Goal: Information Seeking & Learning: Learn about a topic

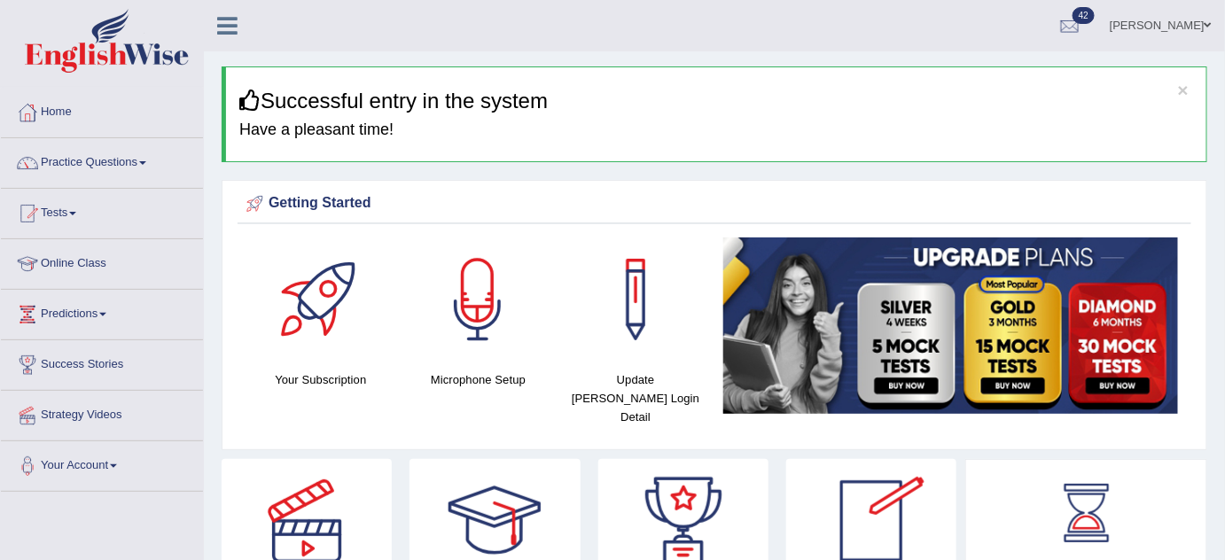
click at [1139, 10] on link "Bhagwant singh" at bounding box center [1160, 23] width 129 height 46
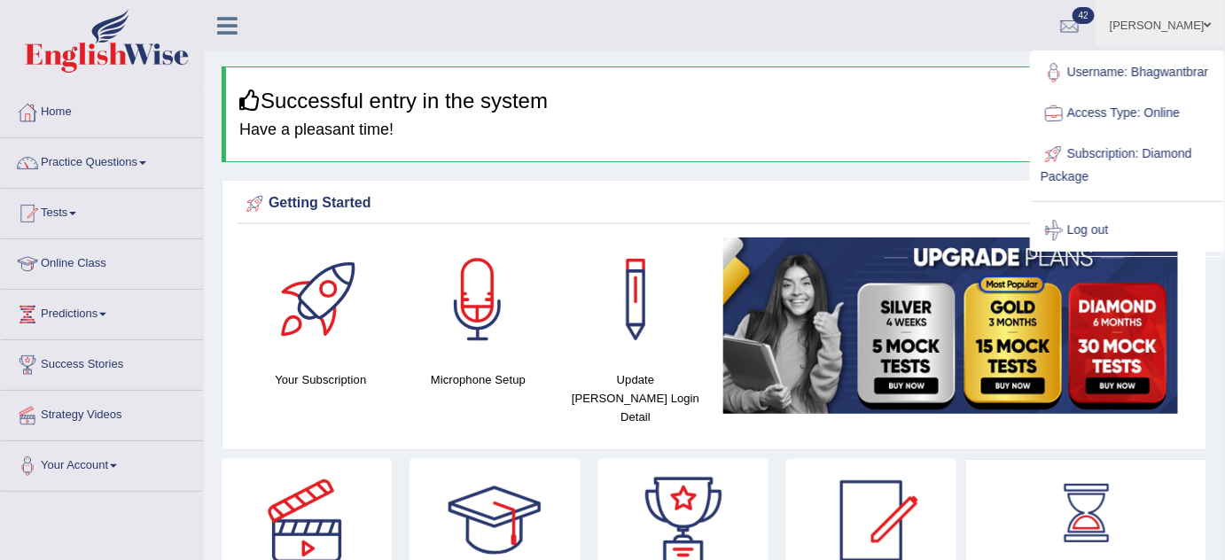
click at [1139, 52] on ul "Username: Bhagwantbrar Access Type: Online Subscription: Diamond Package Log out" at bounding box center [1127, 151] width 191 height 199
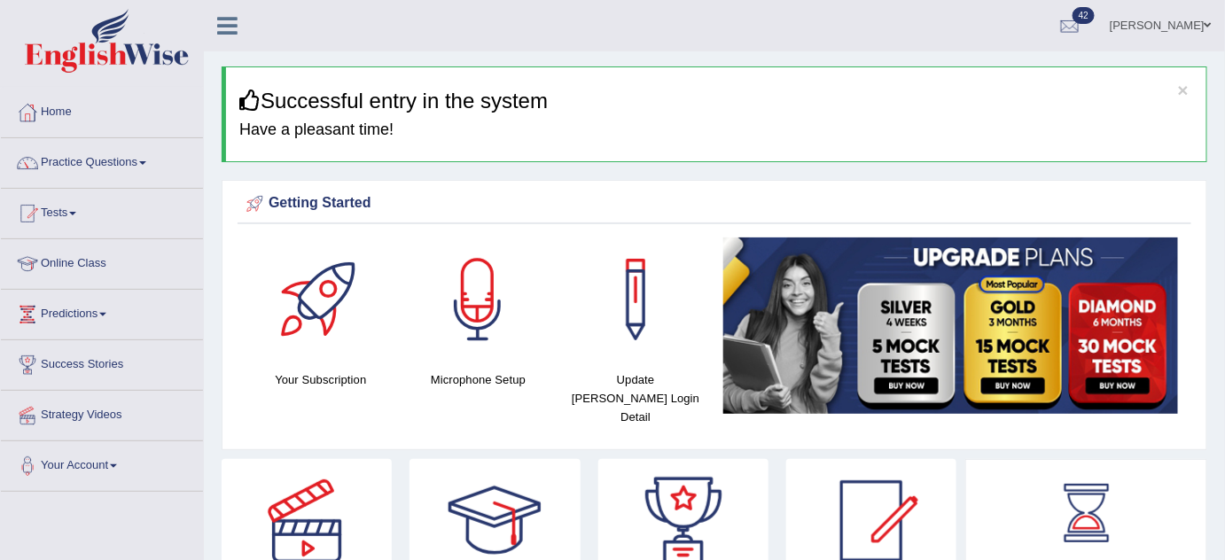
click at [1139, 17] on link "Bhagwant singh" at bounding box center [1160, 23] width 129 height 46
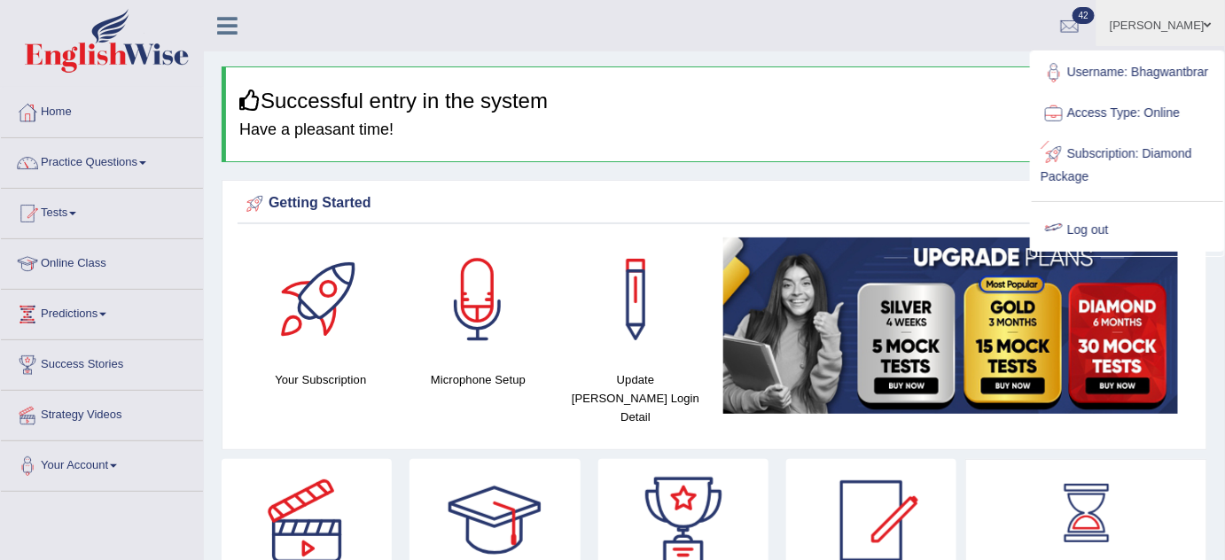
click at [1099, 228] on link "Log out" at bounding box center [1127, 230] width 191 height 41
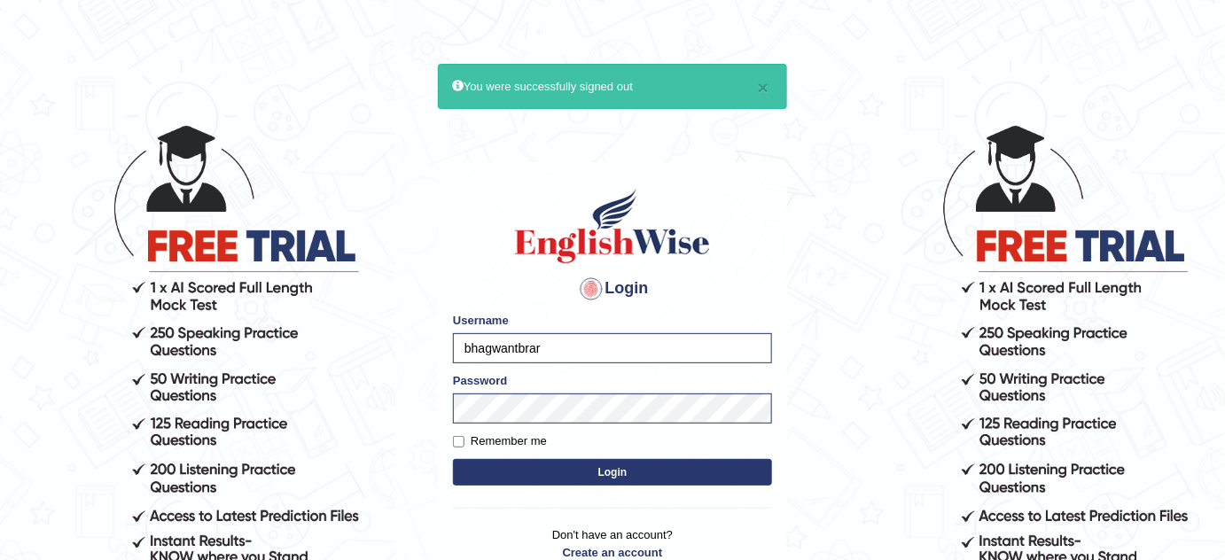
click at [541, 353] on input "bhagwantbrar" at bounding box center [612, 348] width 319 height 30
type input "b"
click at [470, 343] on input "beethi" at bounding box center [612, 348] width 319 height 30
type input "Beethi"
drag, startPoint x: 586, startPoint y: 471, endPoint x: 583, endPoint y: 460, distance: 11.8
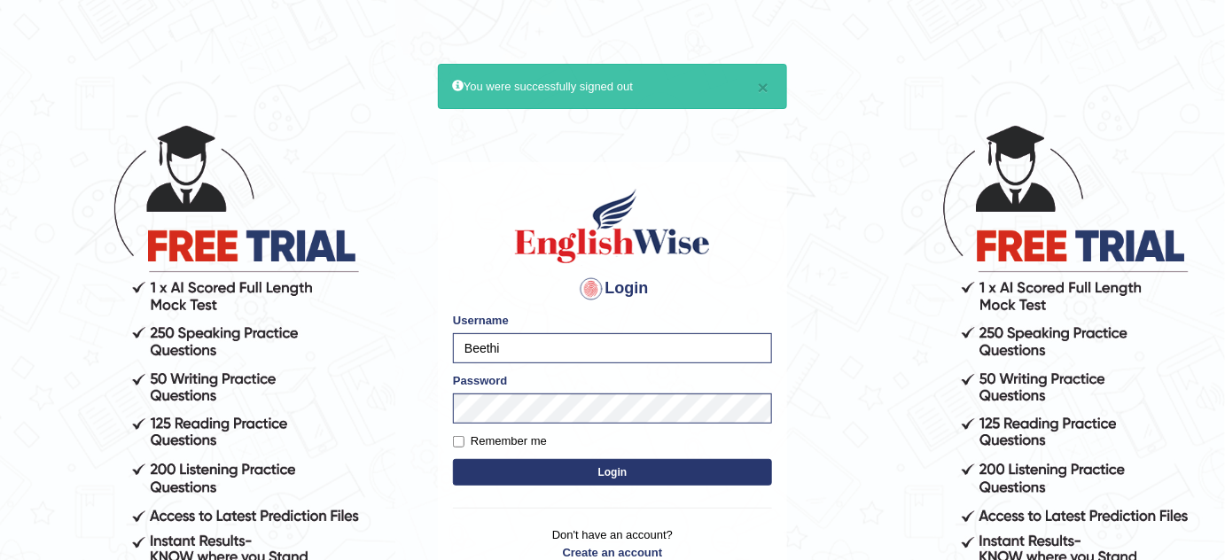
click at [588, 473] on button "Login" at bounding box center [612, 472] width 319 height 27
click at [580, 468] on button "Login" at bounding box center [612, 472] width 319 height 27
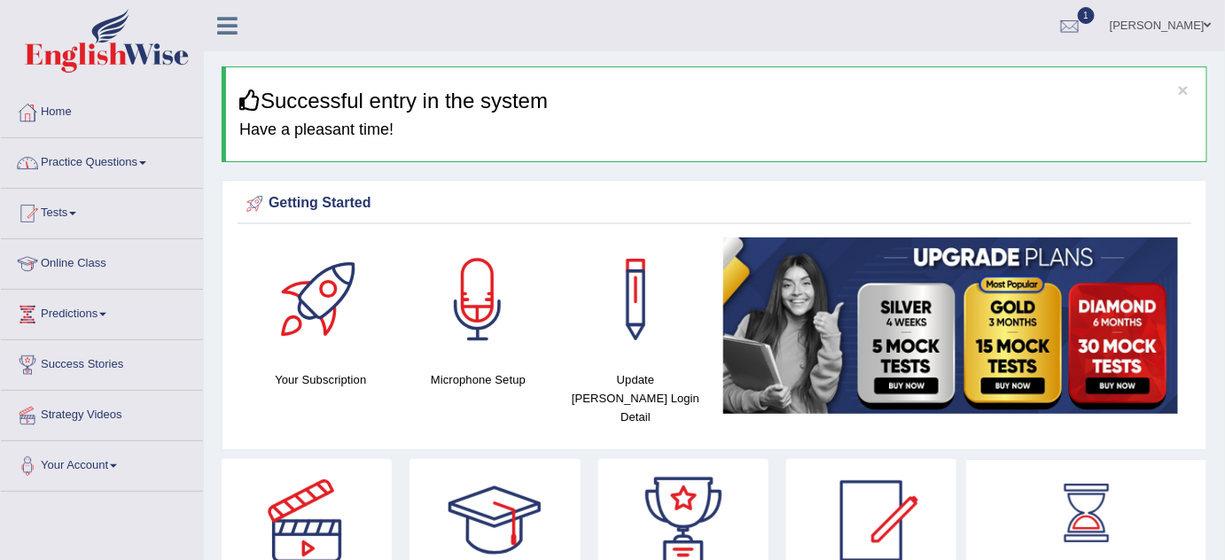
scroll to position [80, 0]
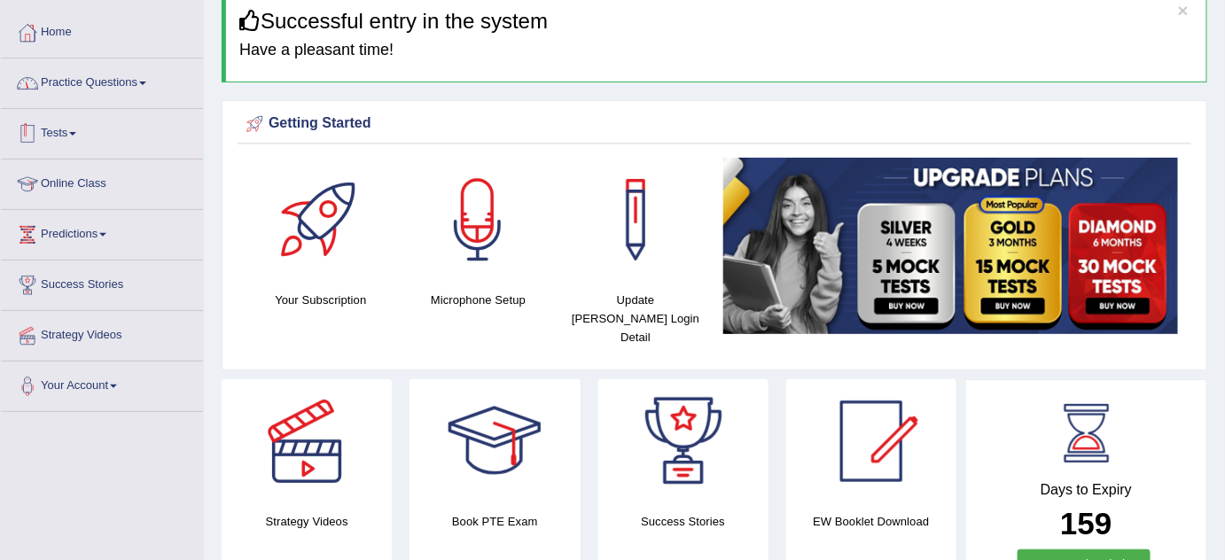
click at [149, 90] on link "Practice Questions" at bounding box center [102, 80] width 202 height 44
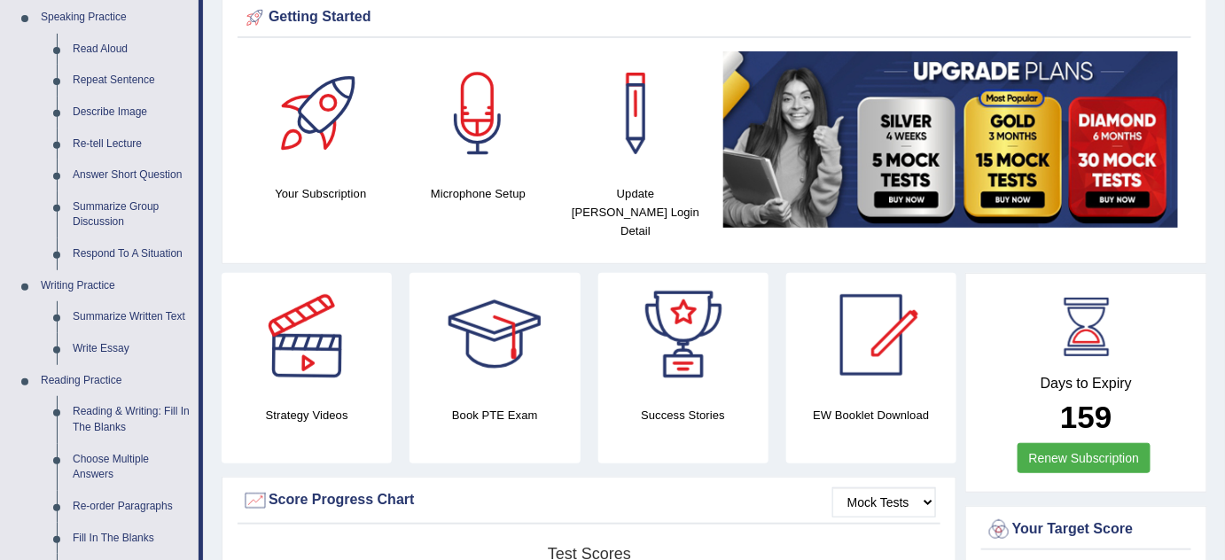
scroll to position [46, 0]
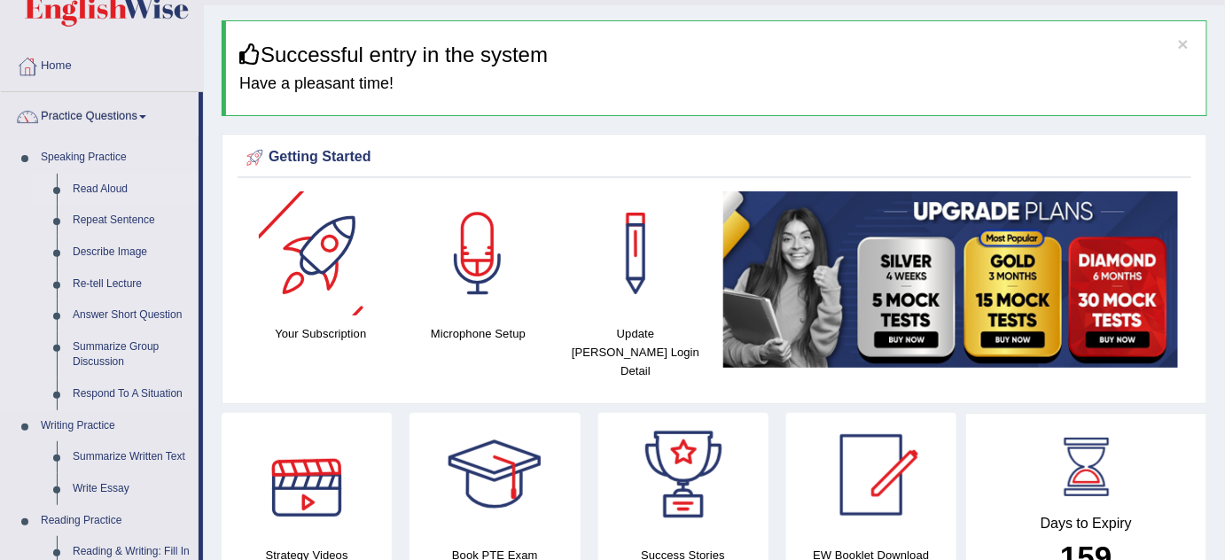
click at [113, 191] on link "Read Aloud" at bounding box center [132, 190] width 134 height 32
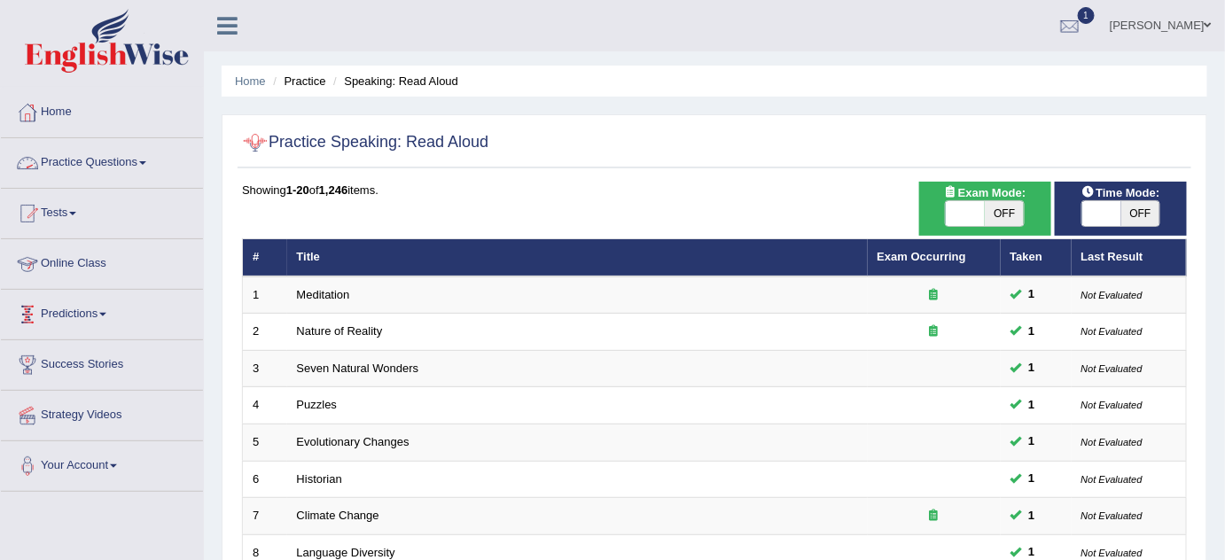
click at [1012, 212] on span "OFF" at bounding box center [1004, 213] width 39 height 25
checkbox input "true"
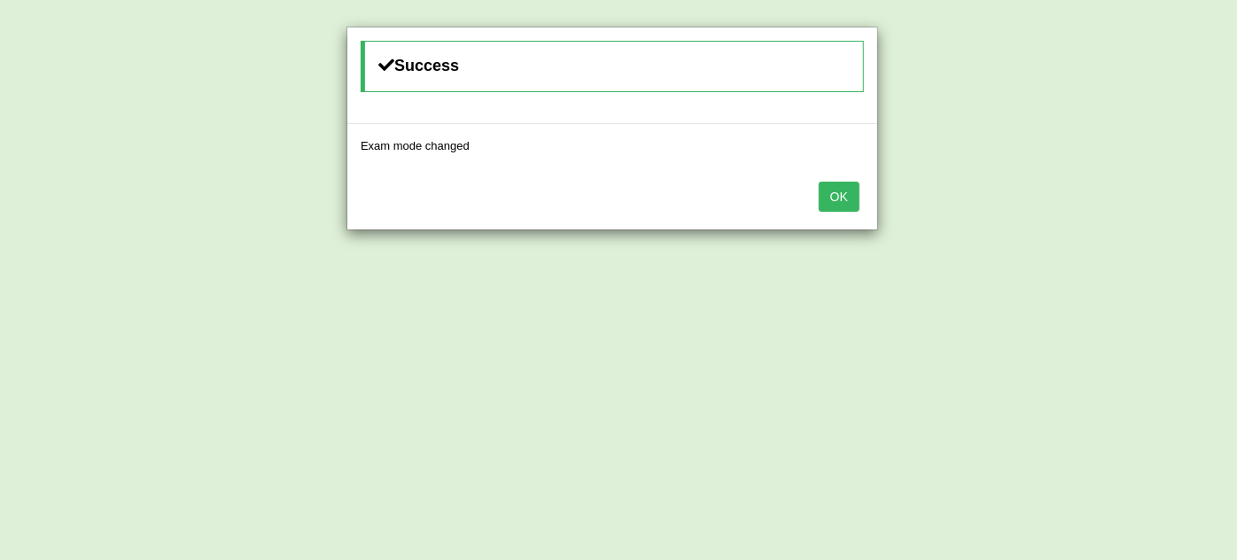
click at [844, 185] on button "OK" at bounding box center [839, 197] width 41 height 30
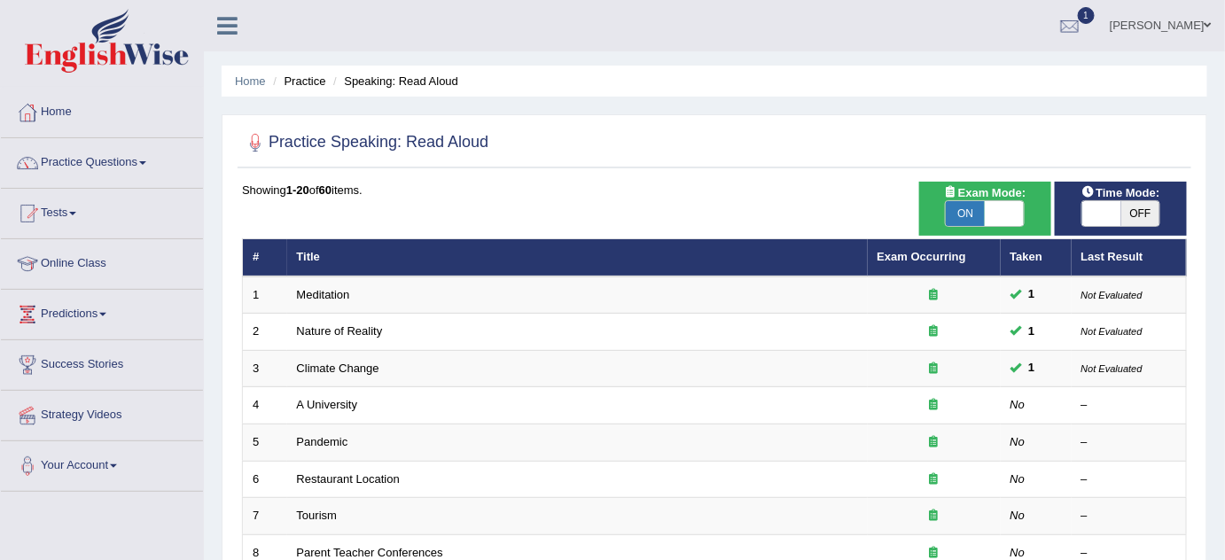
click at [965, 206] on span "ON" at bounding box center [965, 213] width 39 height 25
checkbox input "false"
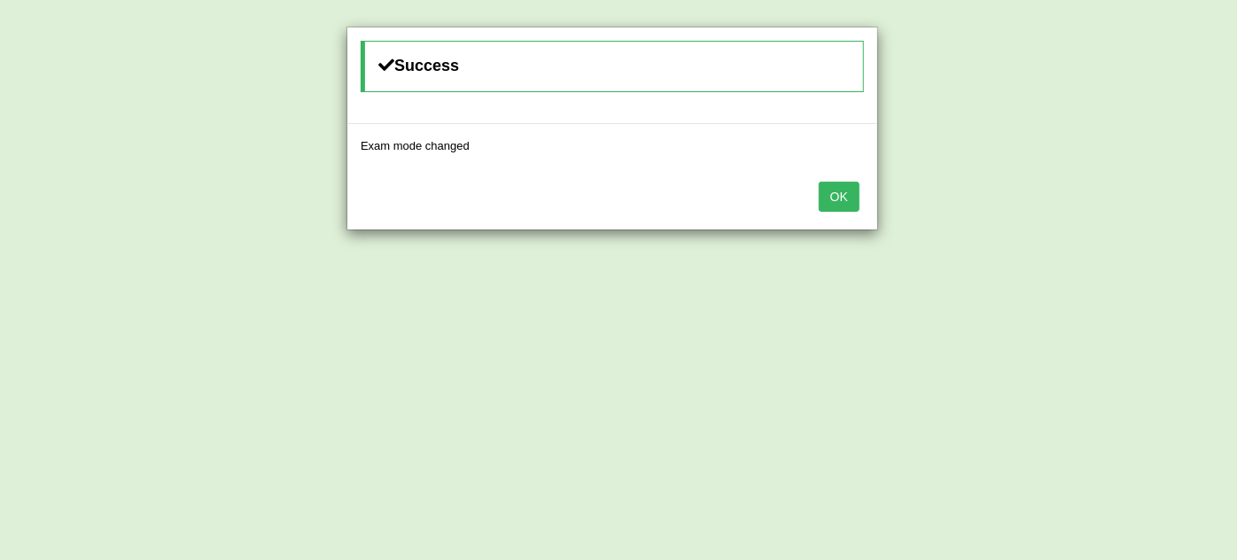
click at [850, 186] on button "OK" at bounding box center [839, 197] width 41 height 30
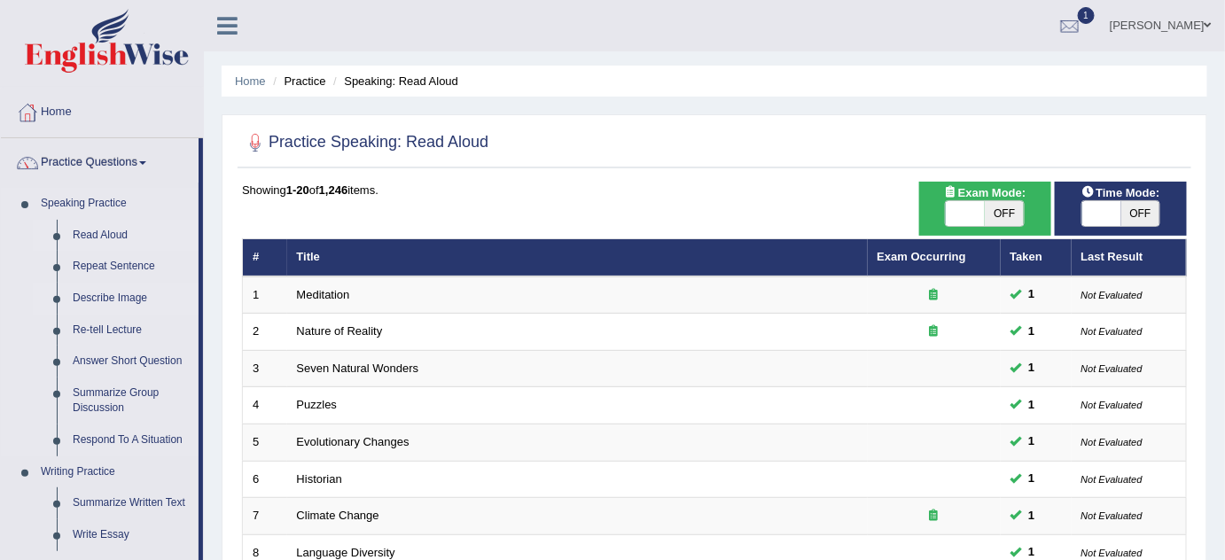
click at [137, 292] on link "Describe Image" at bounding box center [132, 299] width 134 height 32
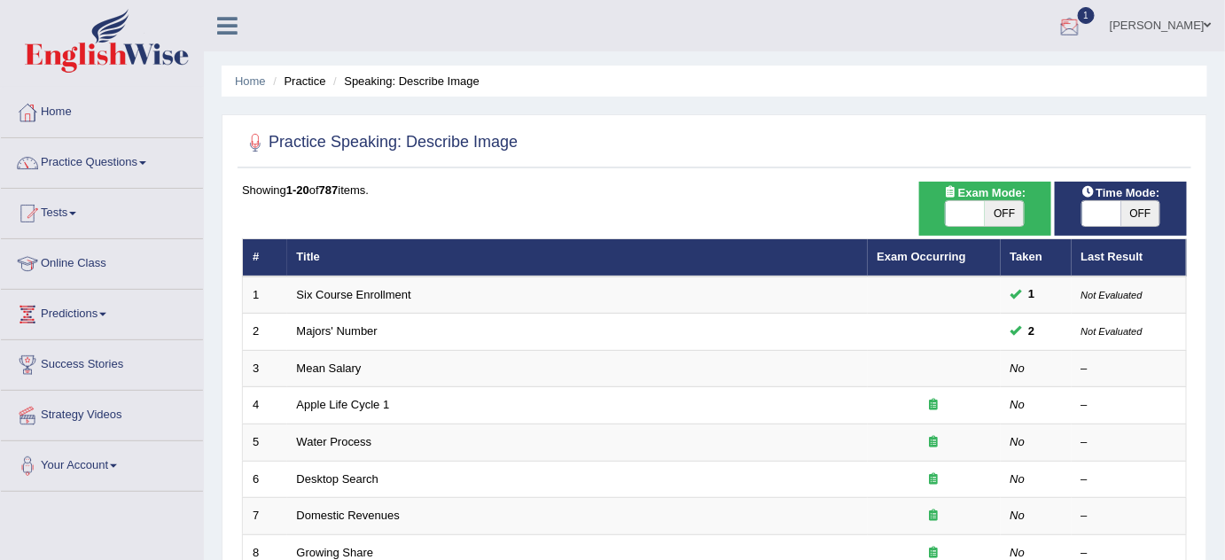
click at [997, 216] on span "OFF" at bounding box center [1004, 213] width 39 height 25
checkbox input "true"
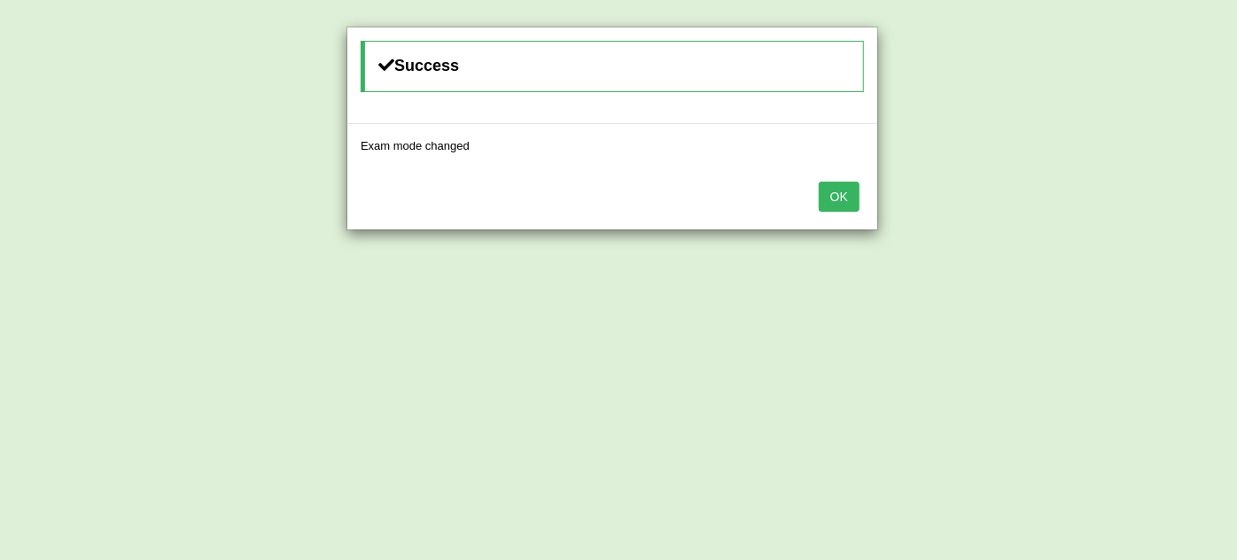
click at [859, 198] on button "OK" at bounding box center [839, 197] width 41 height 30
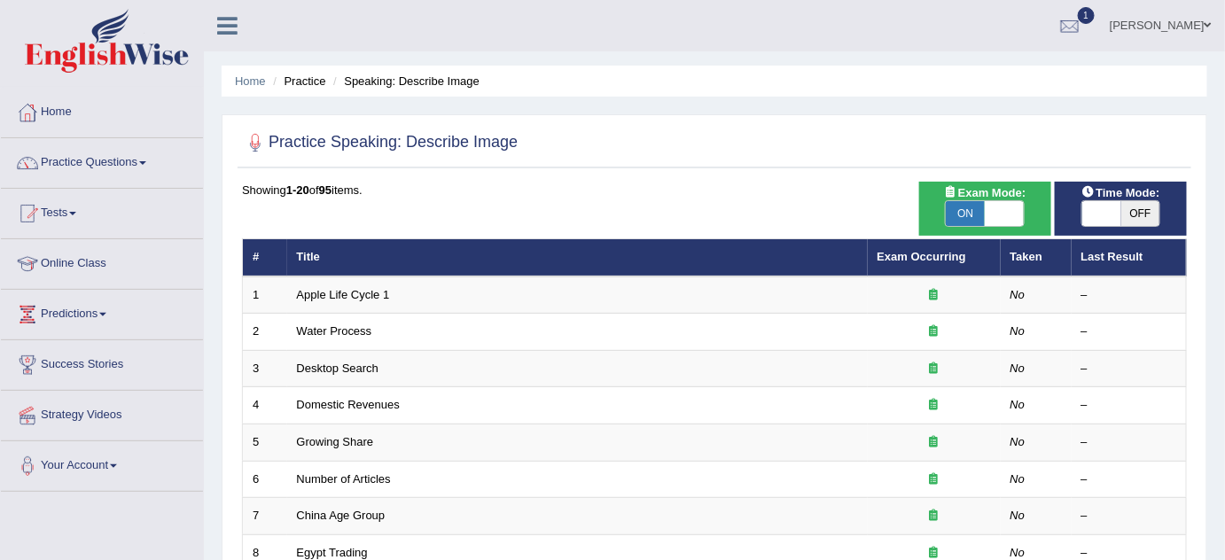
click at [973, 211] on span "ON" at bounding box center [965, 213] width 39 height 25
checkbox input "false"
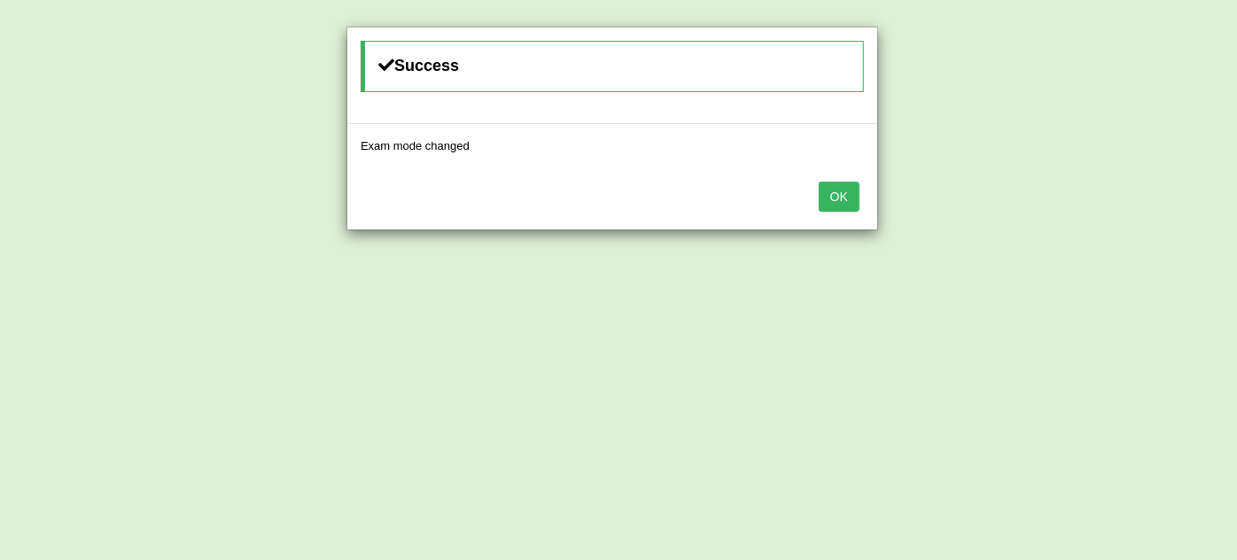
click at [845, 183] on button "OK" at bounding box center [839, 197] width 41 height 30
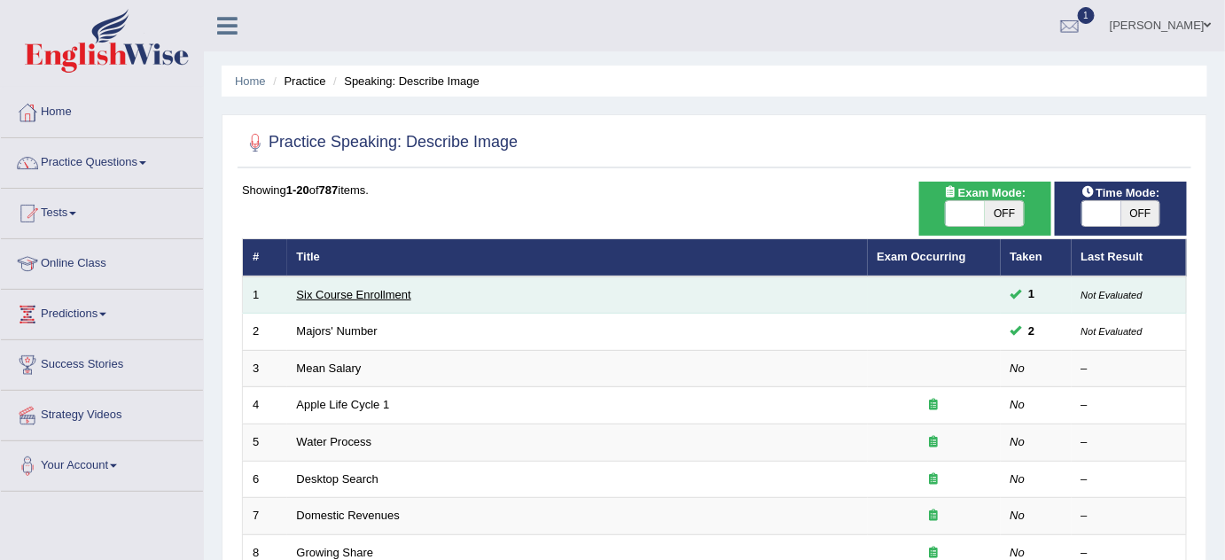
click at [331, 292] on link "Six Course Enrollment" at bounding box center [354, 294] width 114 height 13
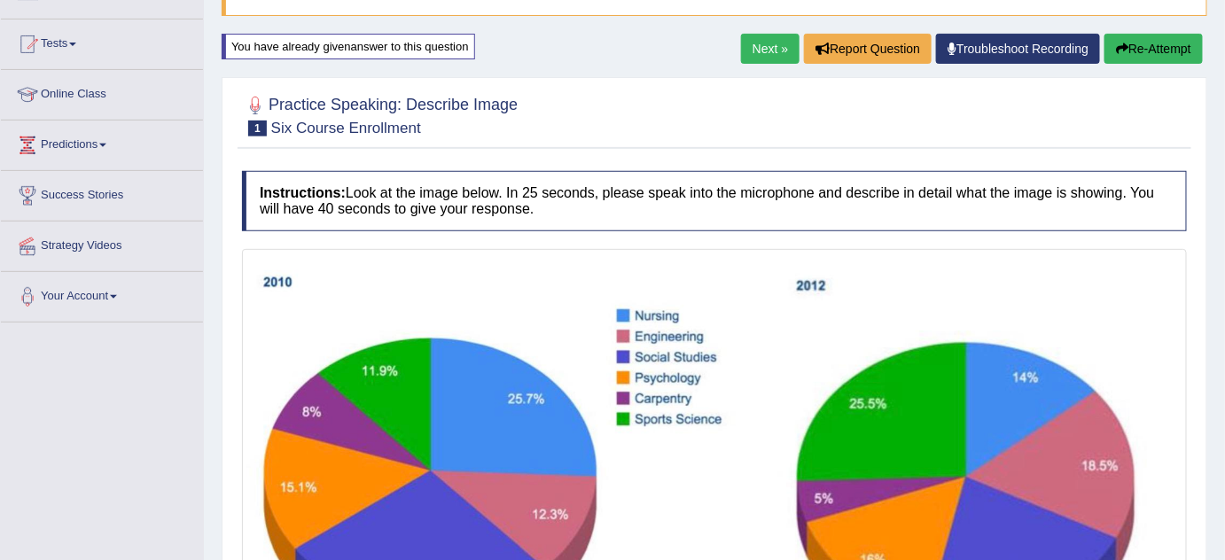
scroll to position [160, 0]
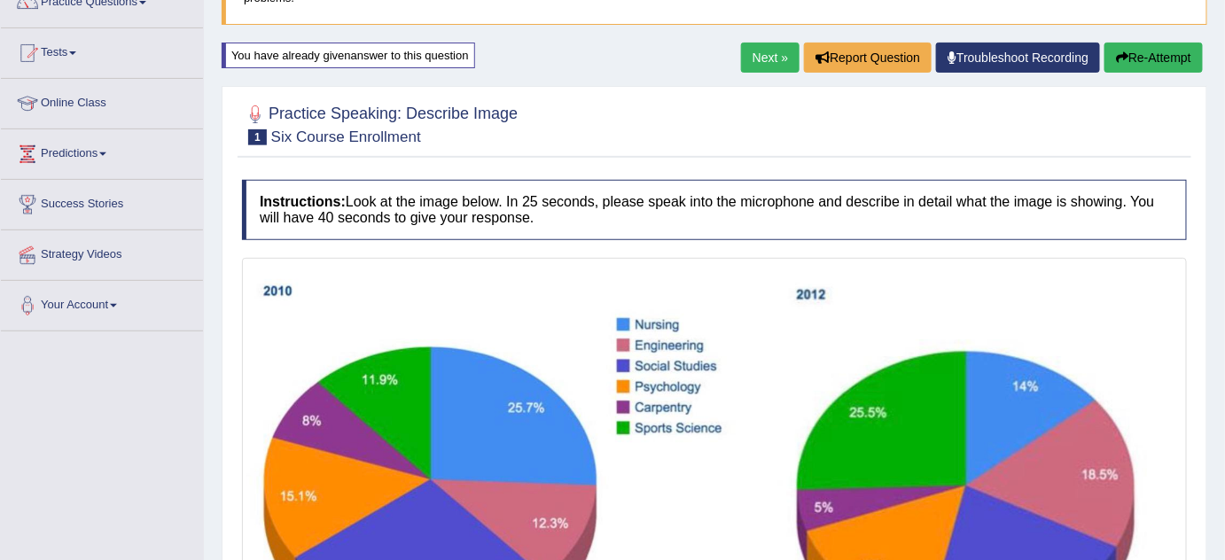
click at [744, 50] on link "Next »" at bounding box center [770, 58] width 58 height 30
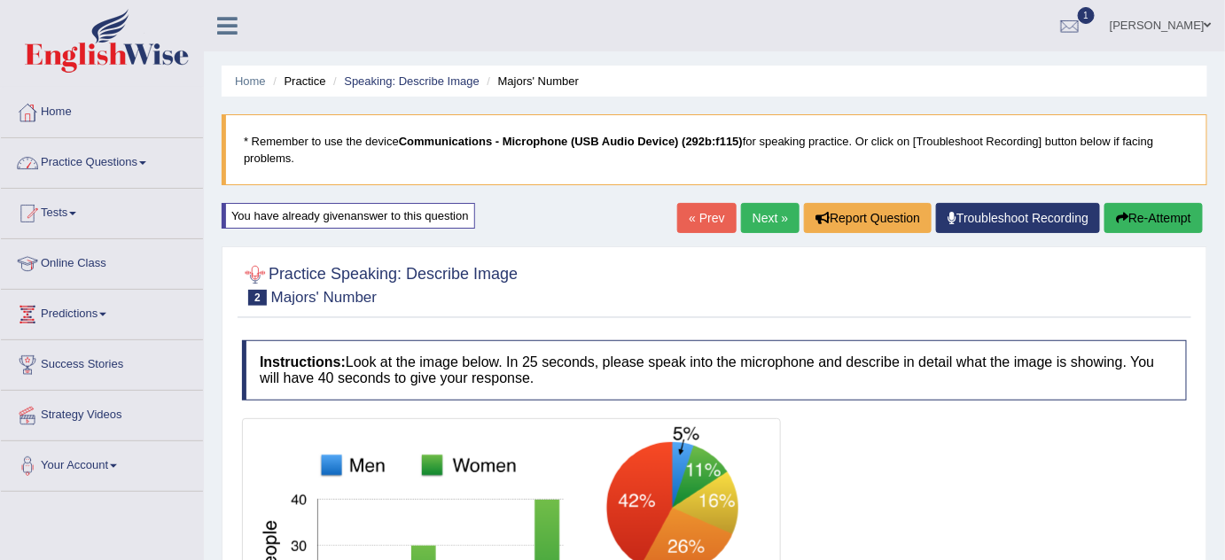
click at [108, 164] on link "Practice Questions" at bounding box center [102, 160] width 202 height 44
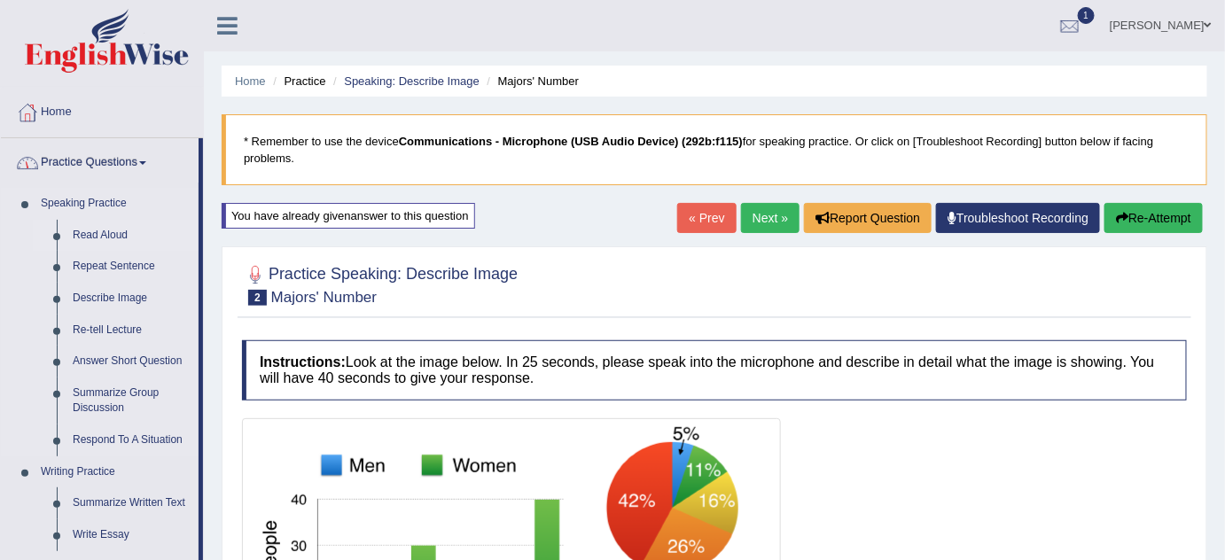
click at [78, 236] on link "Read Aloud" at bounding box center [132, 236] width 134 height 32
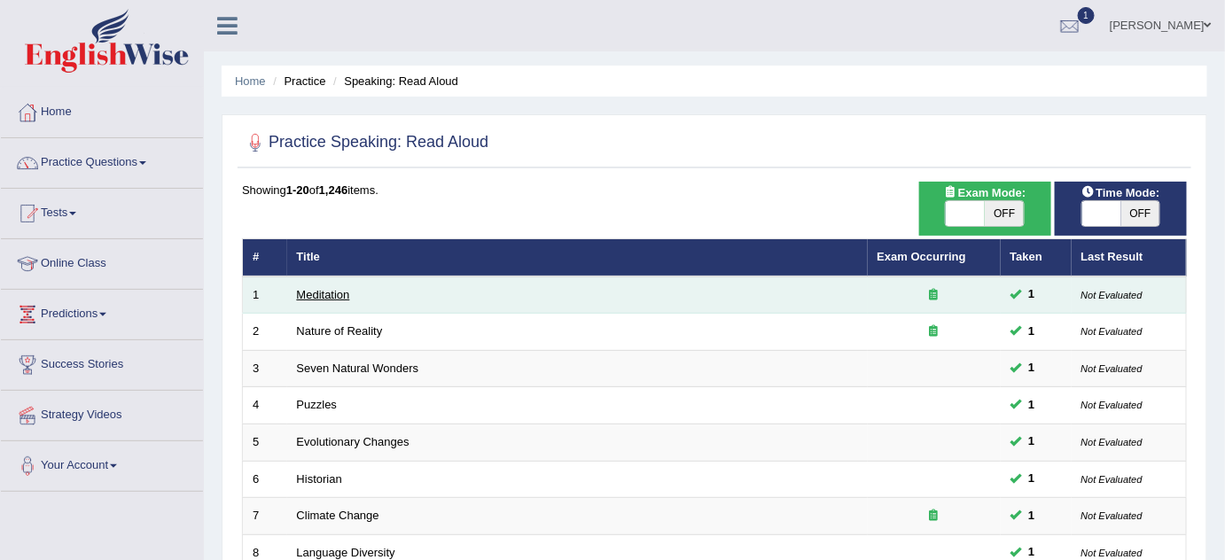
click at [335, 292] on link "Meditation" at bounding box center [323, 294] width 53 height 13
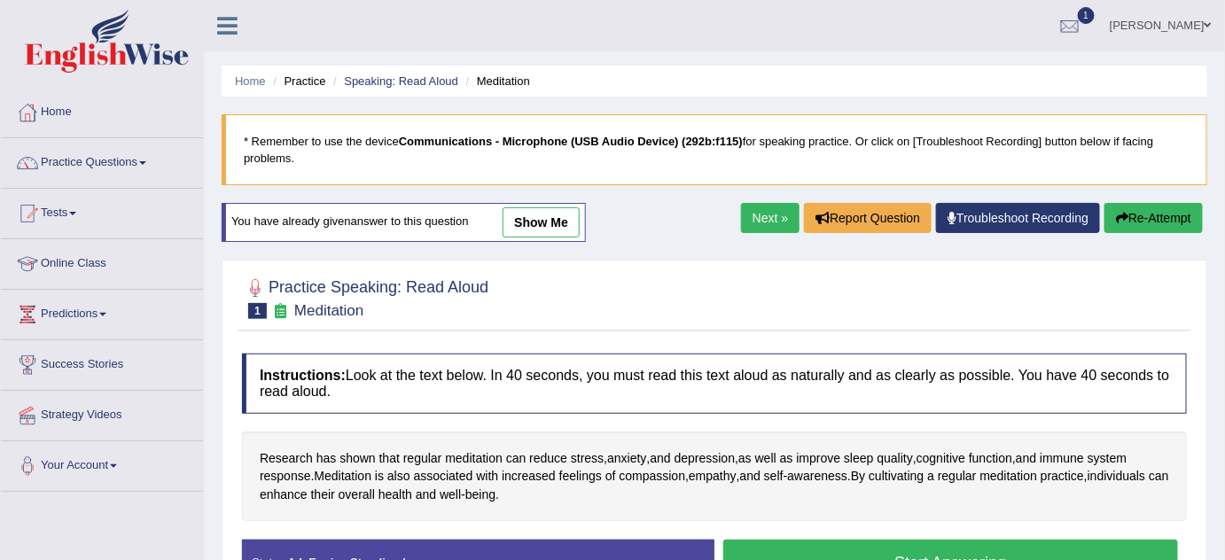
click at [552, 224] on link "show me" at bounding box center [540, 222] width 77 height 30
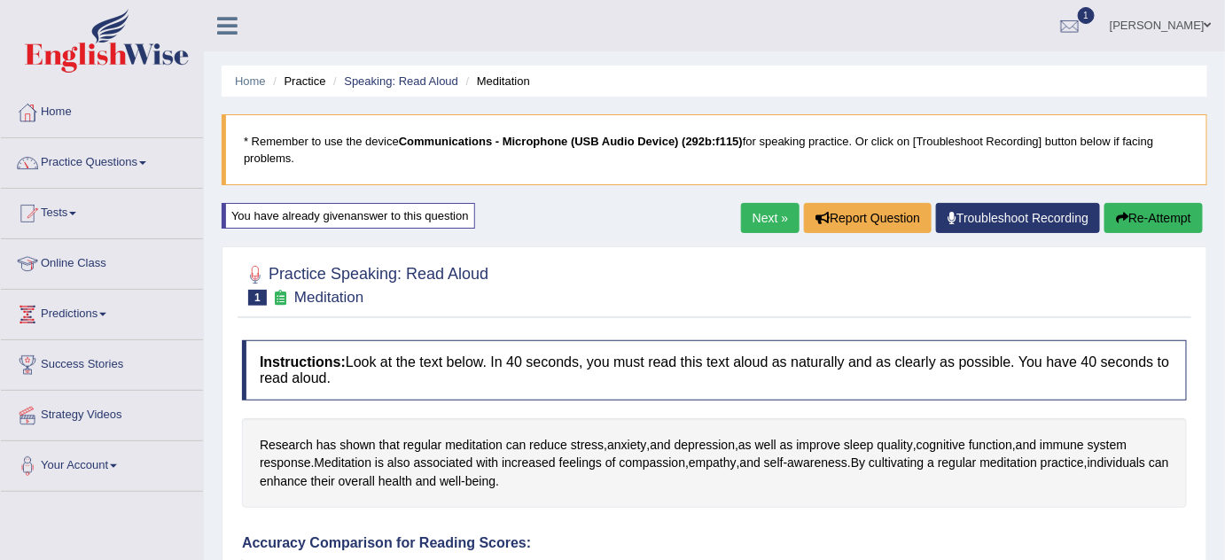
drag, startPoint x: 766, startPoint y: 214, endPoint x: 716, endPoint y: 175, distance: 63.7
click at [766, 214] on link "Next »" at bounding box center [770, 218] width 58 height 30
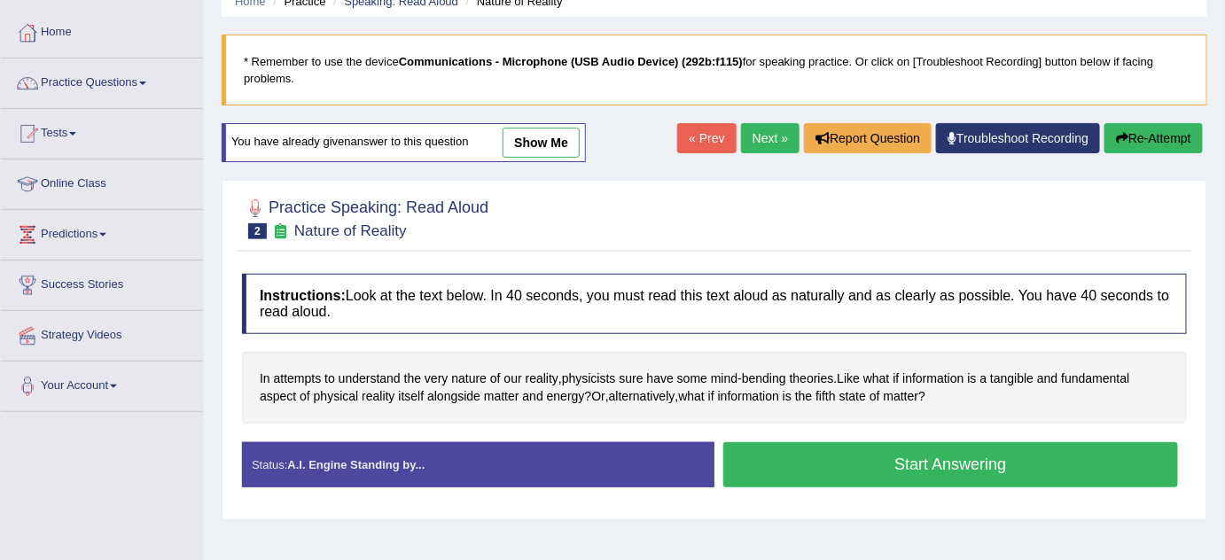
click at [560, 131] on link "show me" at bounding box center [540, 143] width 77 height 30
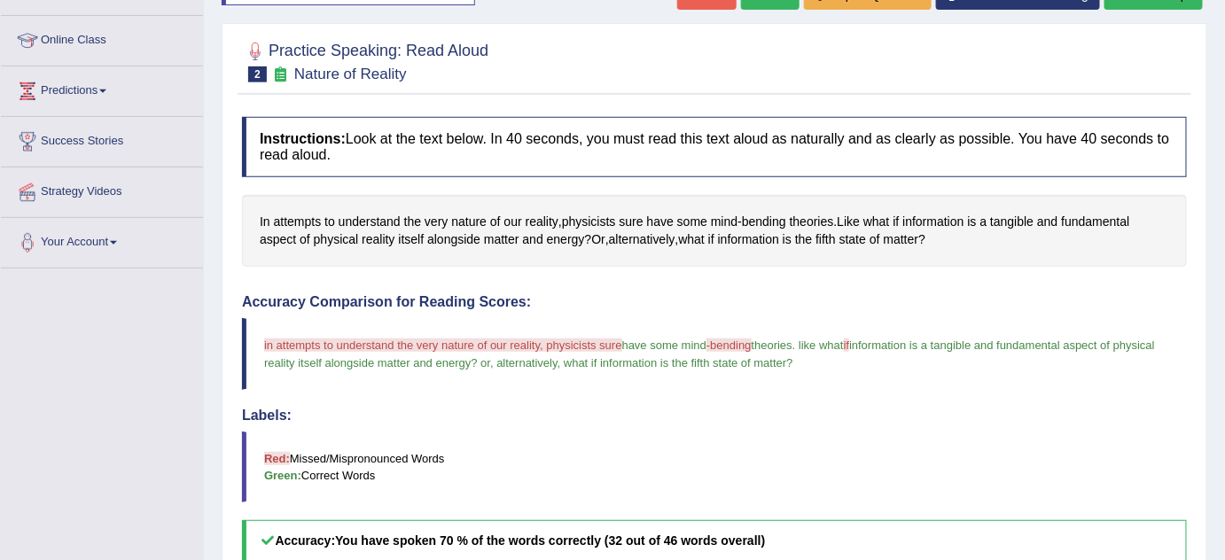
scroll to position [217, 0]
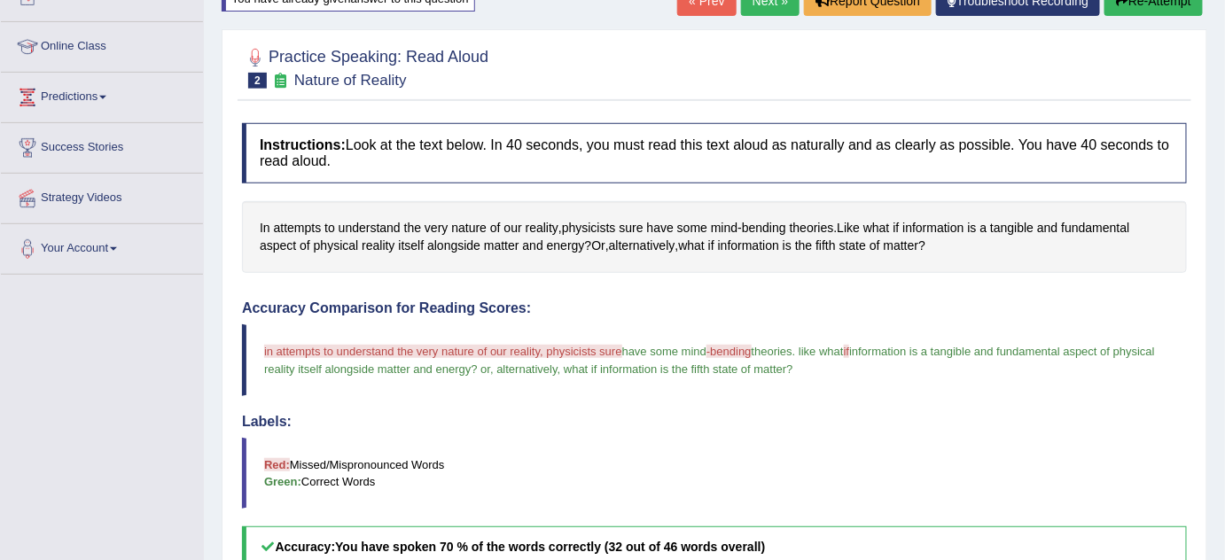
click at [751, 9] on link "Next »" at bounding box center [770, 1] width 58 height 30
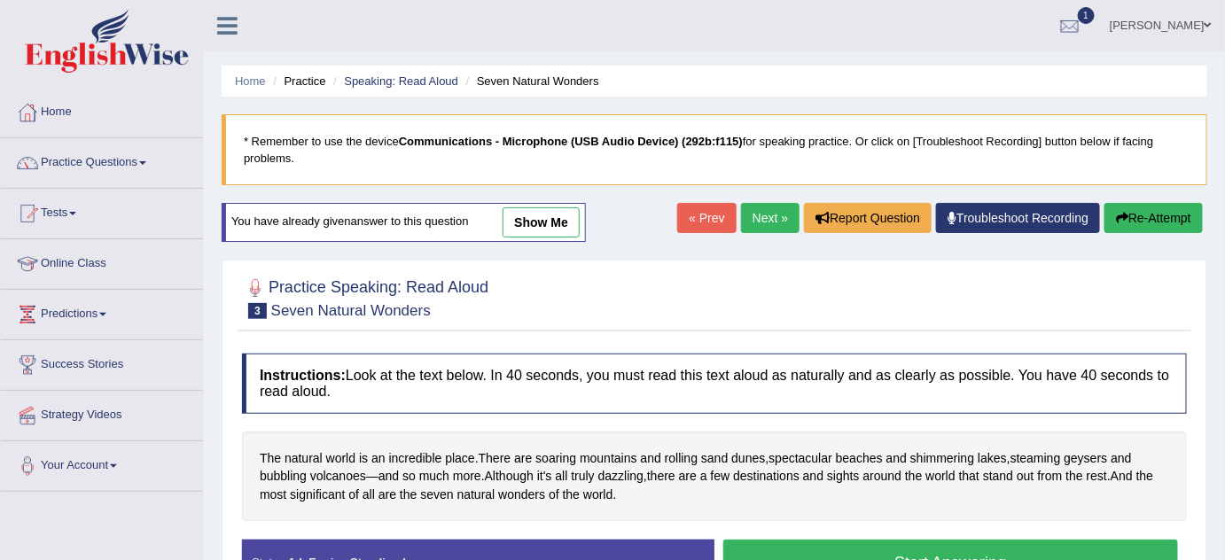
click at [561, 212] on link "show me" at bounding box center [540, 222] width 77 height 30
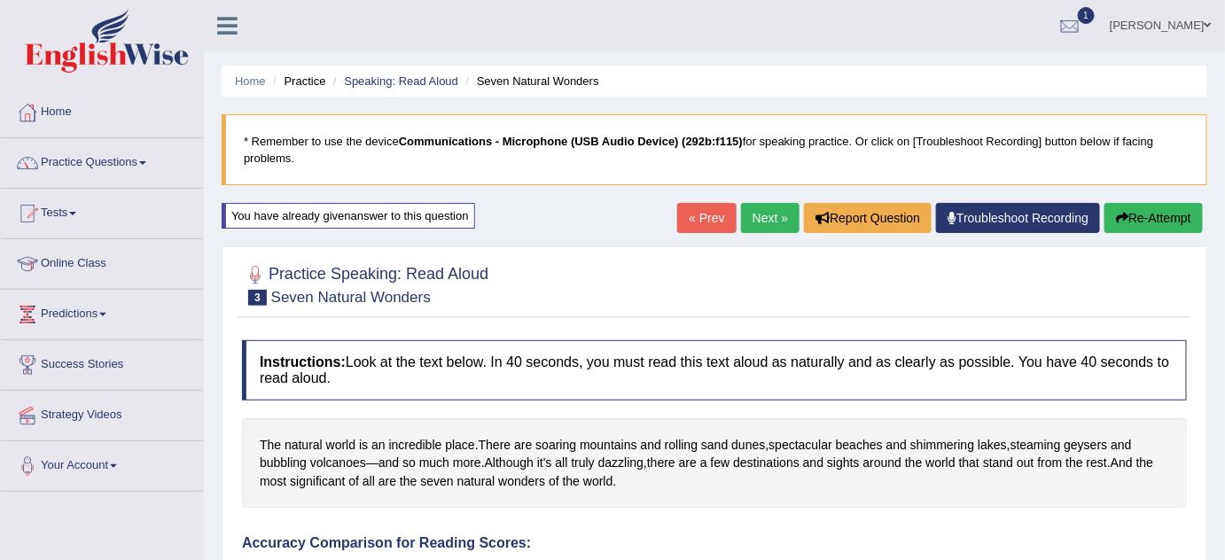
click at [781, 221] on link "Next »" at bounding box center [770, 218] width 58 height 30
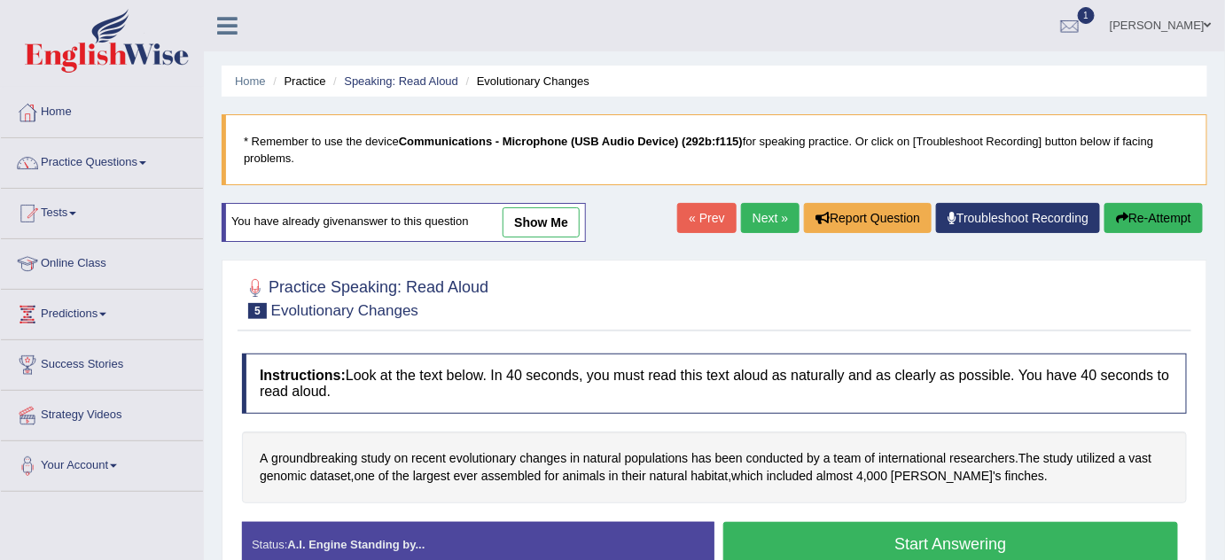
click at [546, 226] on link "show me" at bounding box center [540, 222] width 77 height 30
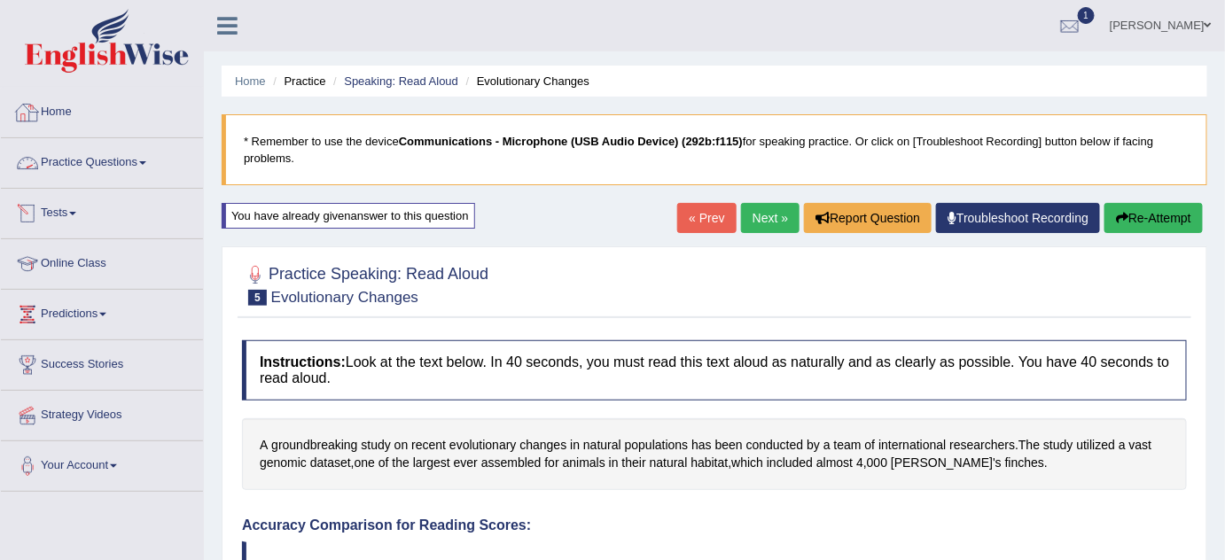
click at [151, 152] on link "Practice Questions" at bounding box center [102, 160] width 202 height 44
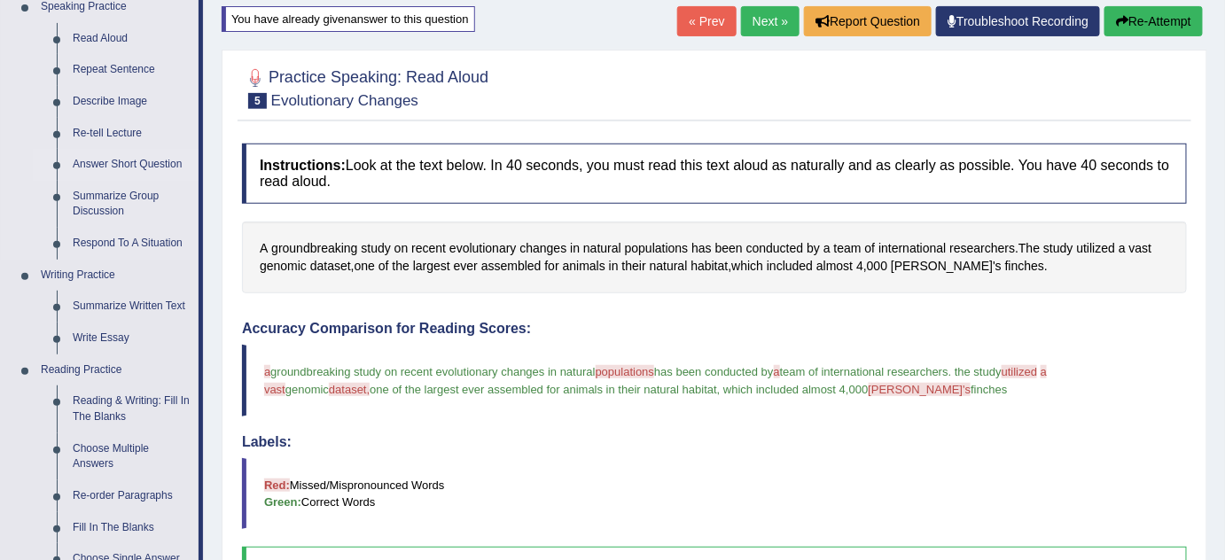
scroll to position [241, 0]
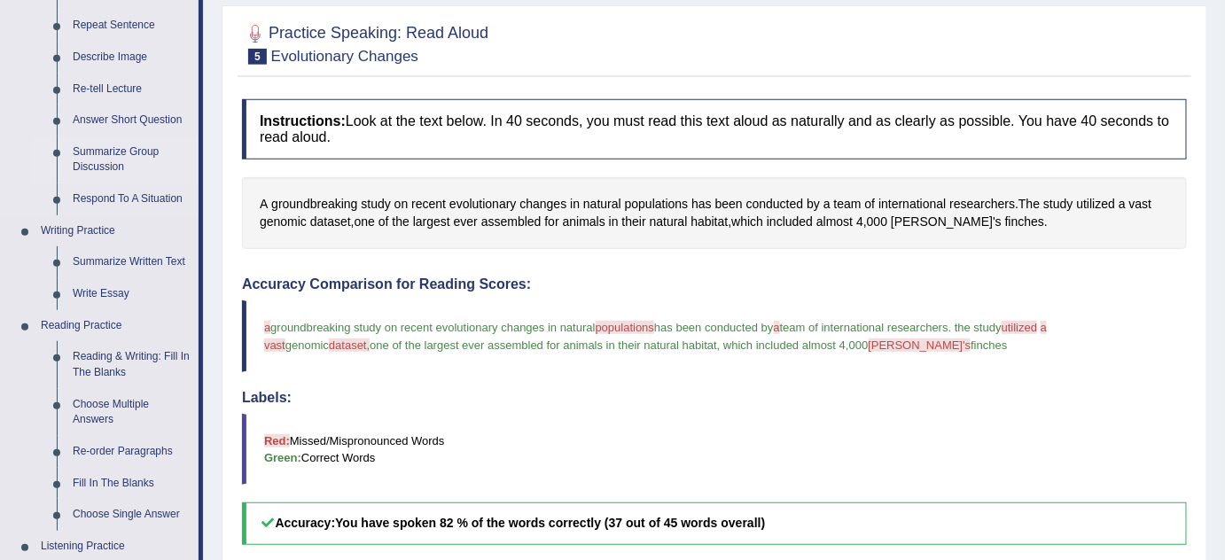
click at [151, 144] on link "Summarize Group Discussion" at bounding box center [132, 159] width 134 height 47
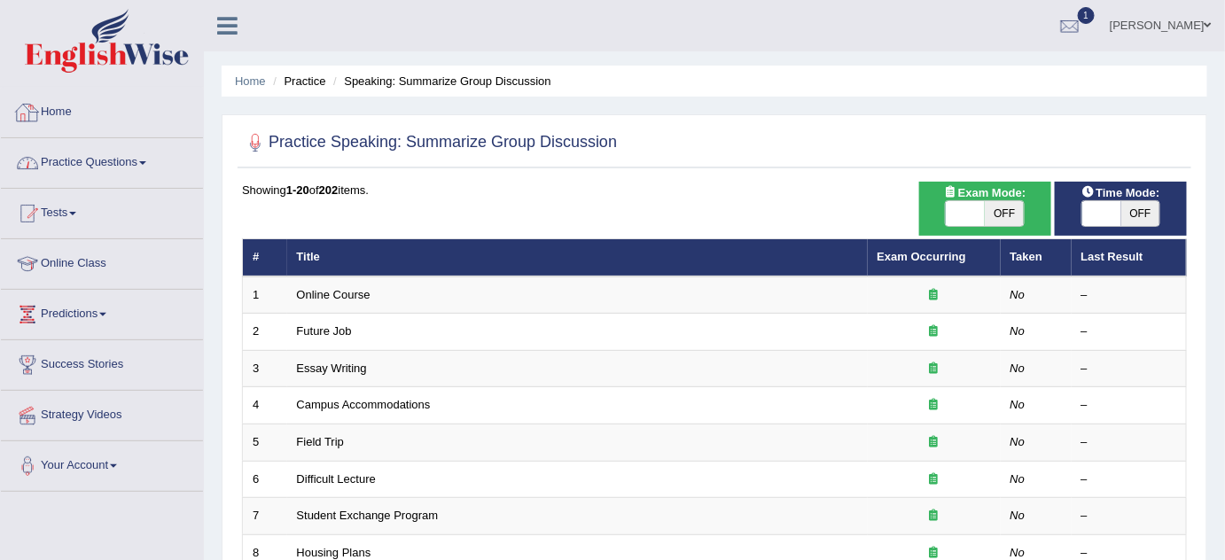
click at [79, 160] on link "Practice Questions" at bounding box center [102, 160] width 202 height 44
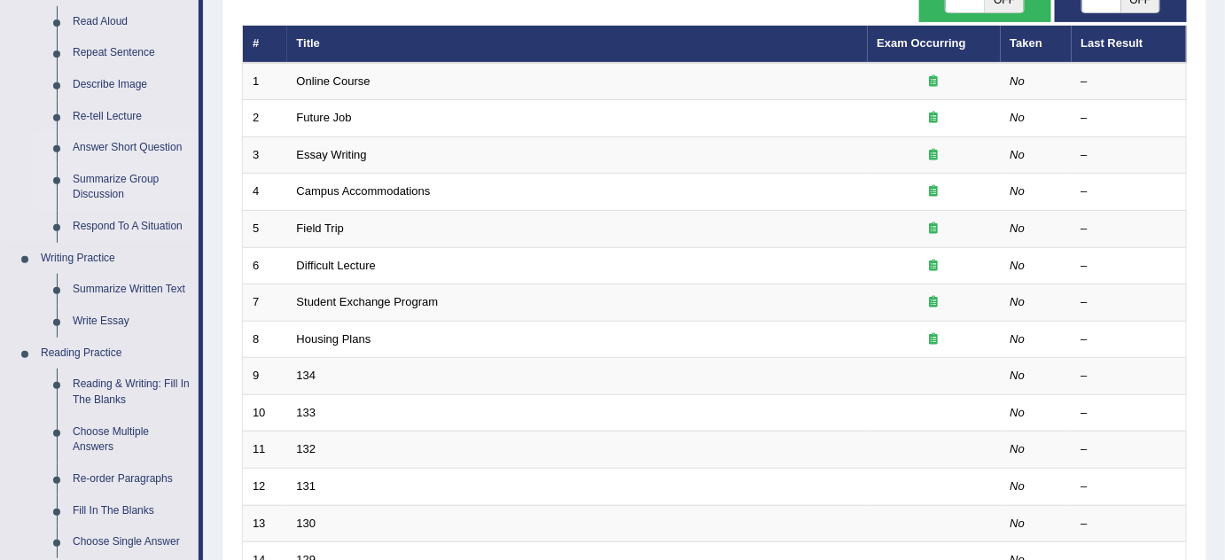
scroll to position [241, 0]
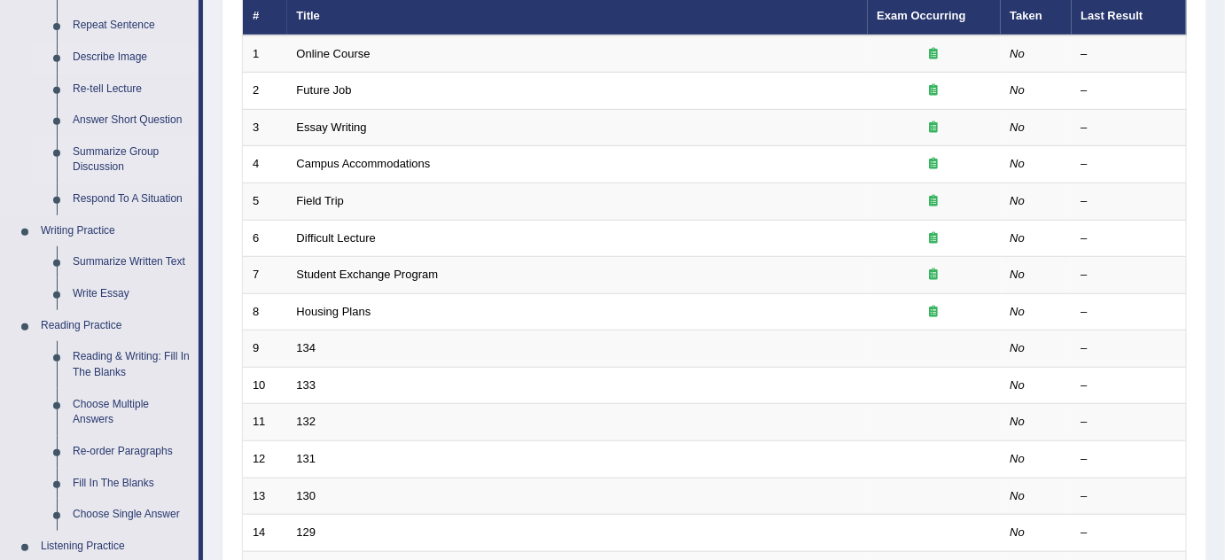
click at [127, 56] on link "Describe Image" at bounding box center [132, 58] width 134 height 32
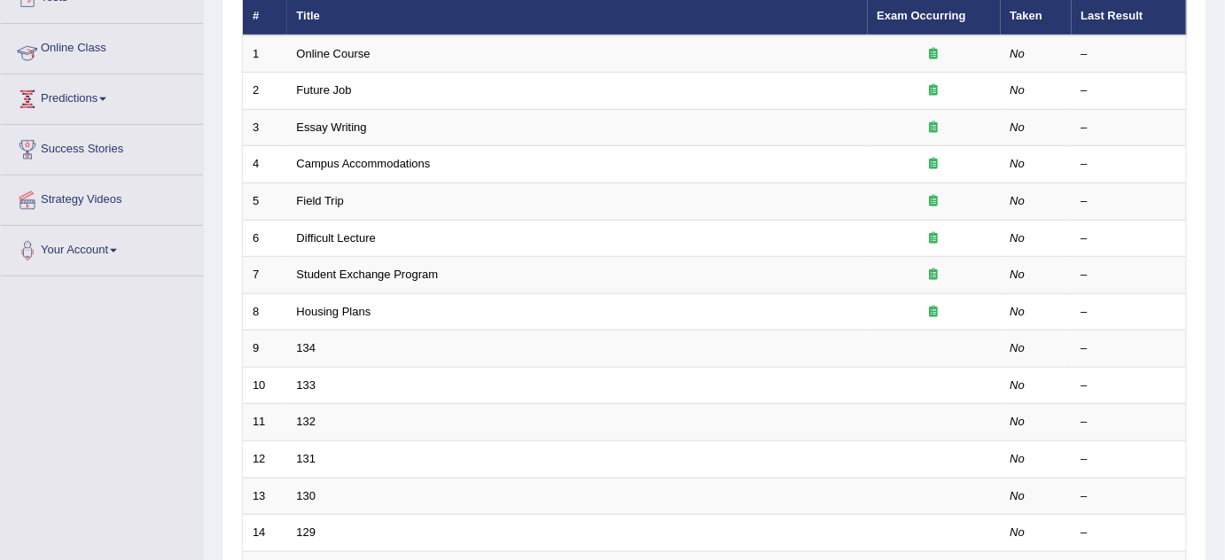
scroll to position [317, 0]
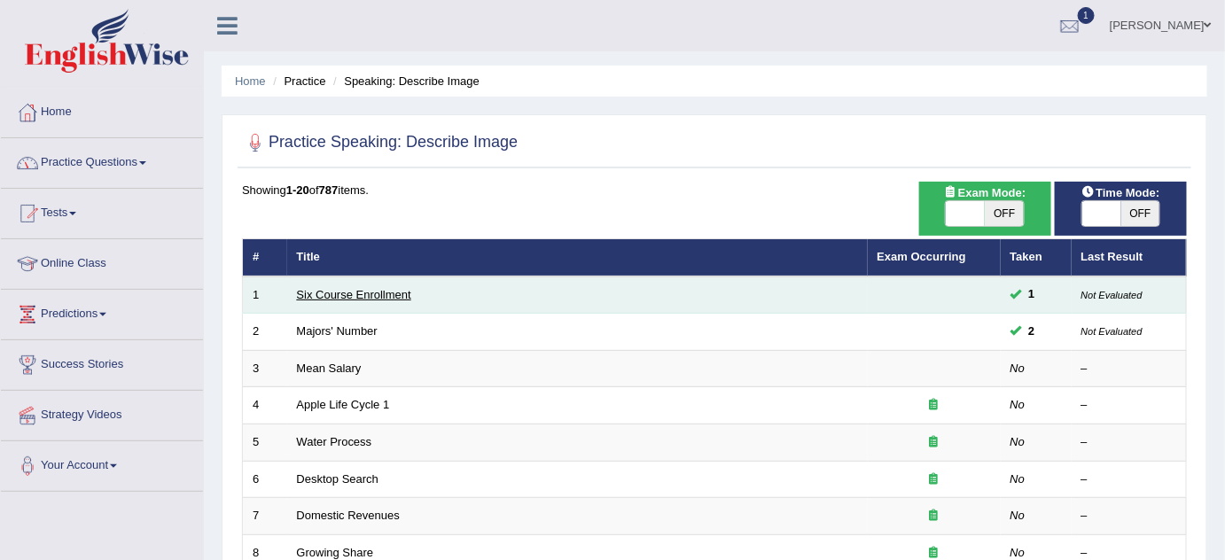
click at [335, 290] on link "Six Course Enrollment" at bounding box center [354, 294] width 114 height 13
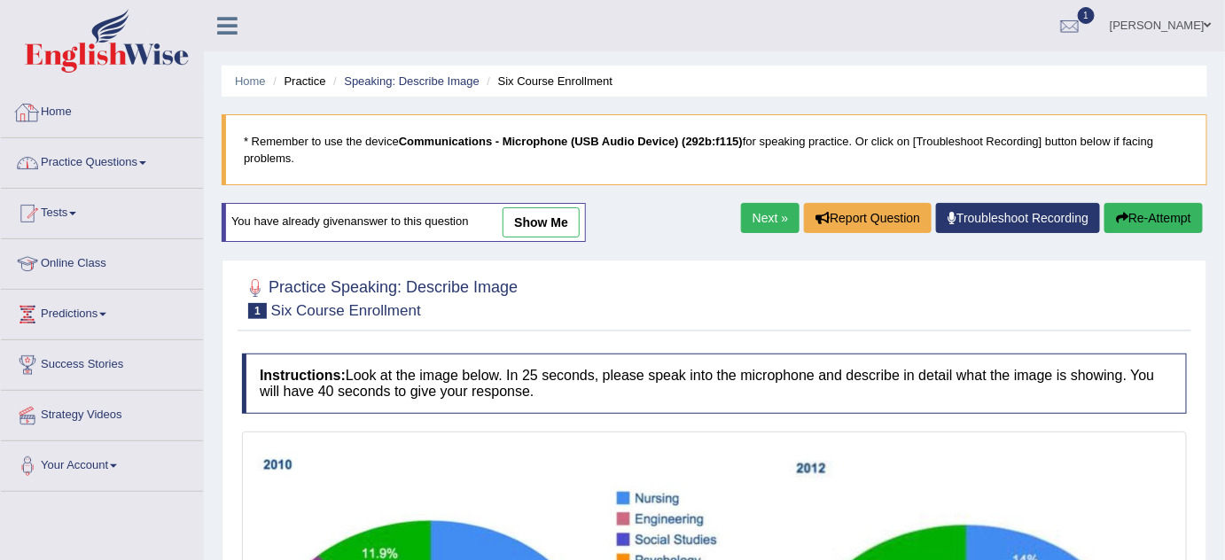
click at [144, 148] on link "Practice Questions" at bounding box center [102, 160] width 202 height 44
click at [135, 144] on link "Practice Questions" at bounding box center [102, 160] width 202 height 44
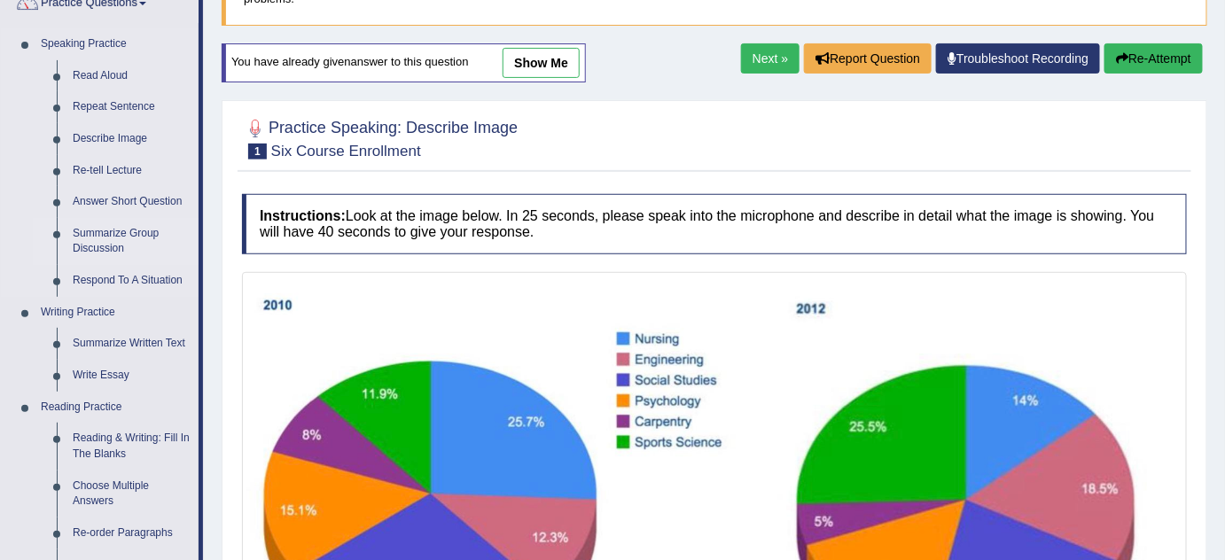
click at [135, 235] on link "Summarize Group Discussion" at bounding box center [132, 241] width 134 height 47
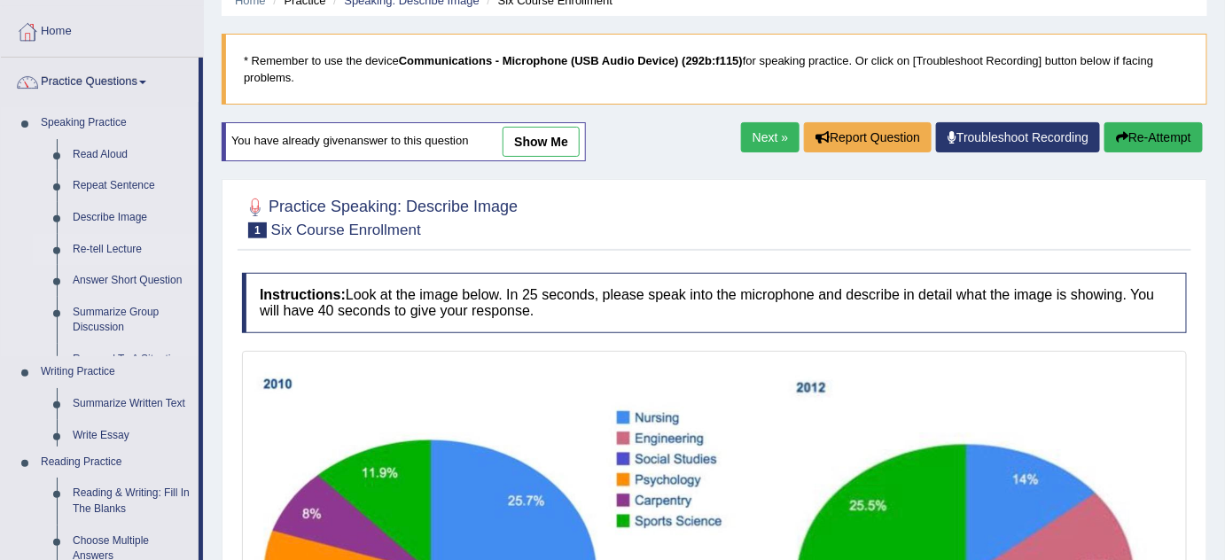
scroll to position [80, 0]
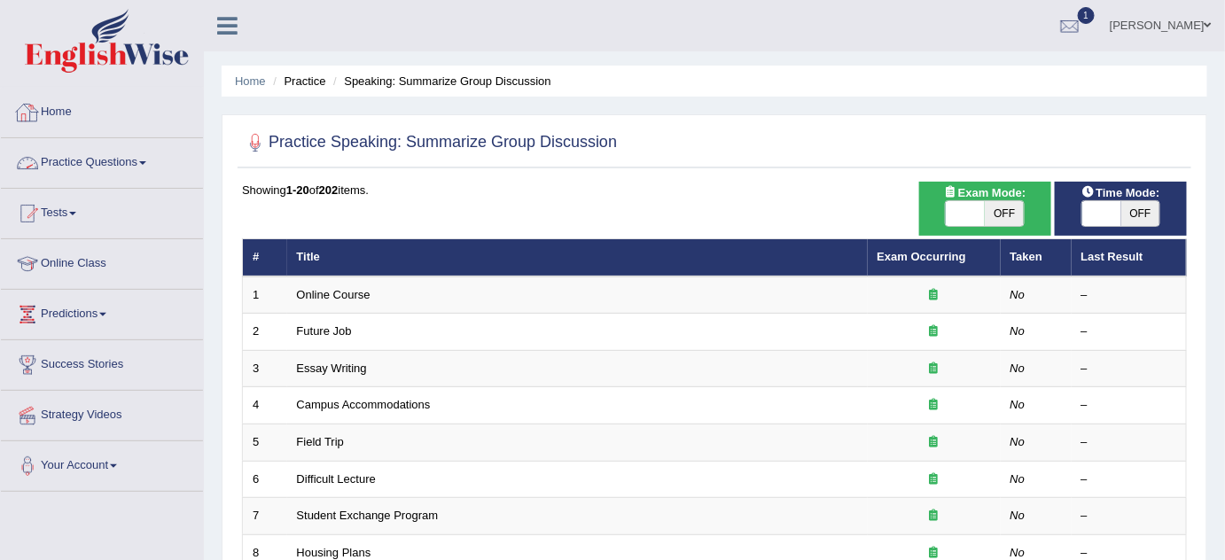
click at [149, 158] on link "Practice Questions" at bounding box center [102, 160] width 202 height 44
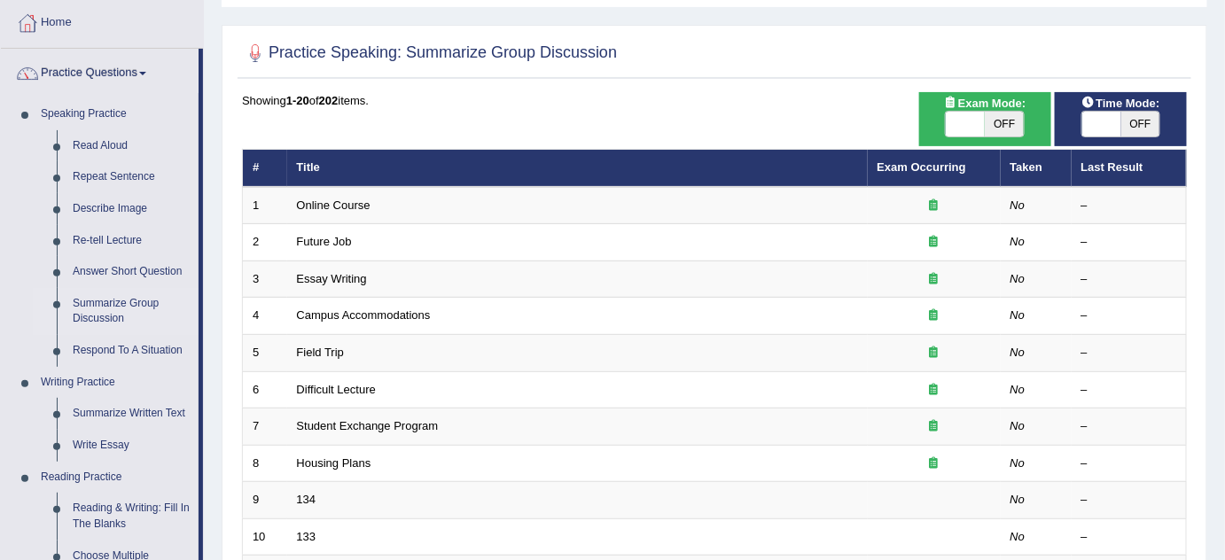
scroll to position [51, 0]
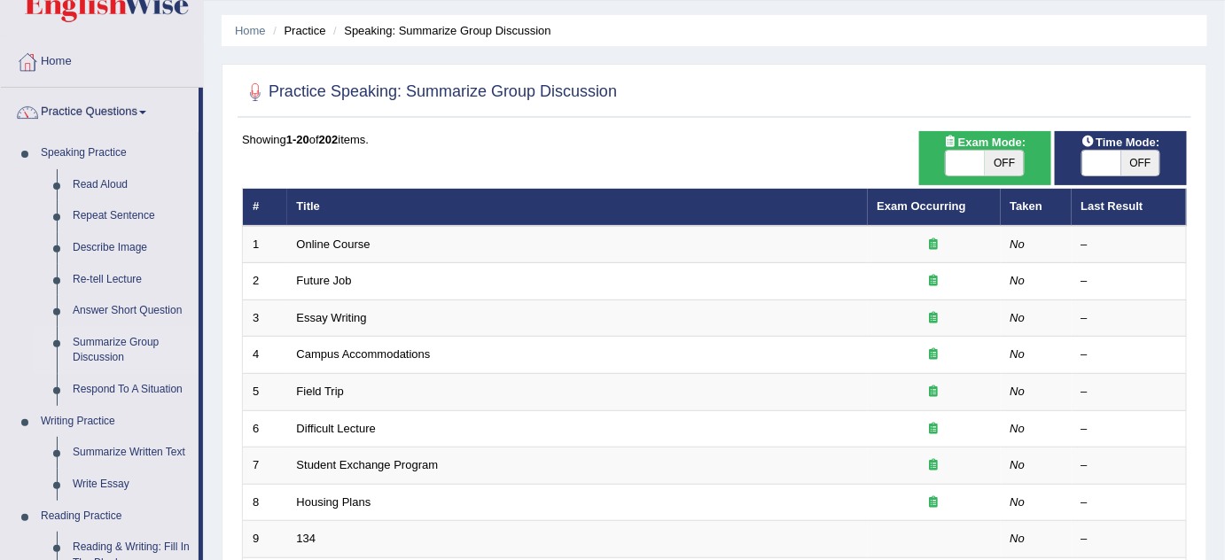
click at [1007, 162] on span "OFF" at bounding box center [1004, 163] width 39 height 25
checkbox input "true"
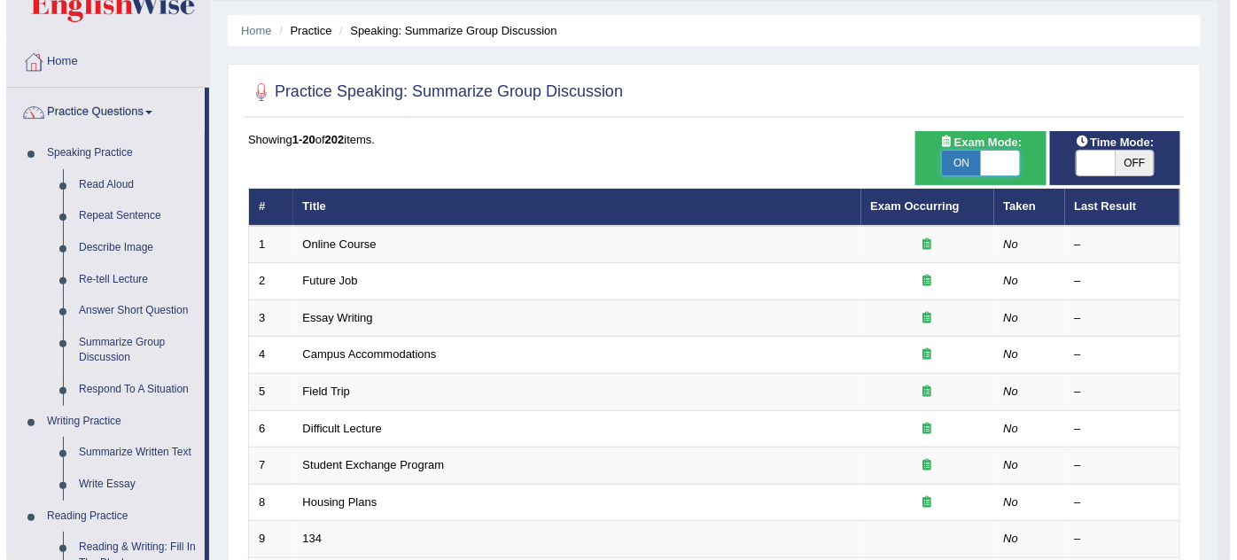
scroll to position [131, 0]
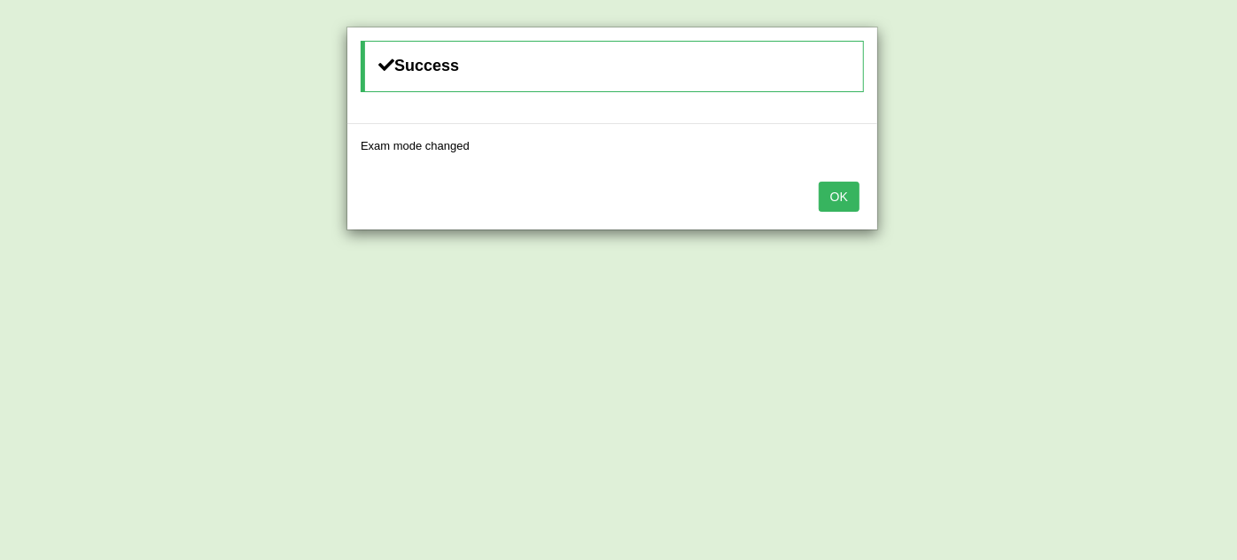
click at [853, 188] on button "OK" at bounding box center [839, 197] width 41 height 30
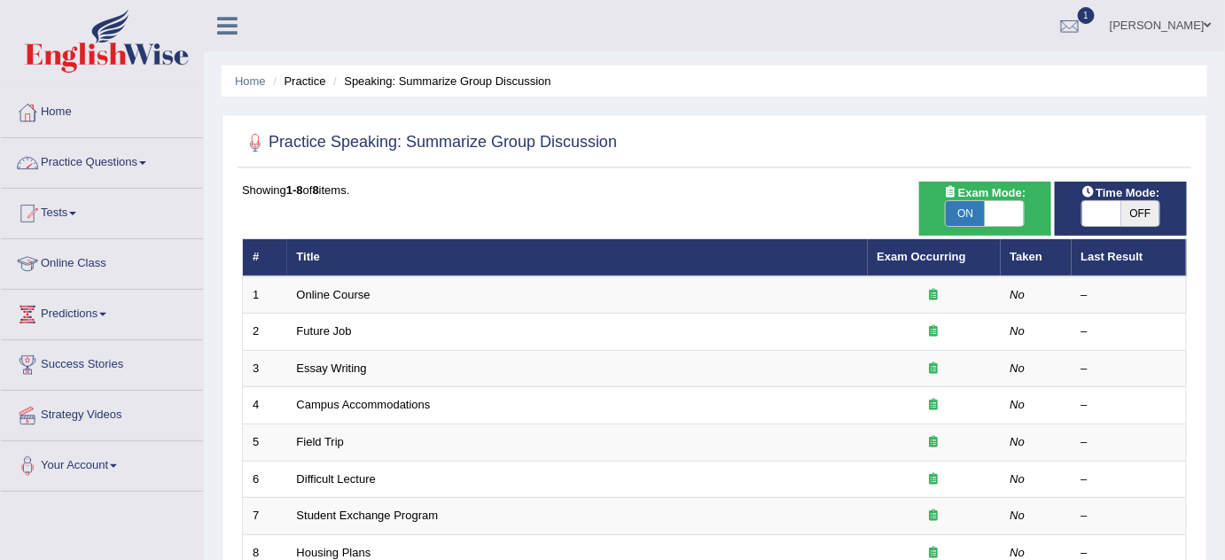
click at [137, 166] on link "Practice Questions" at bounding box center [102, 160] width 202 height 44
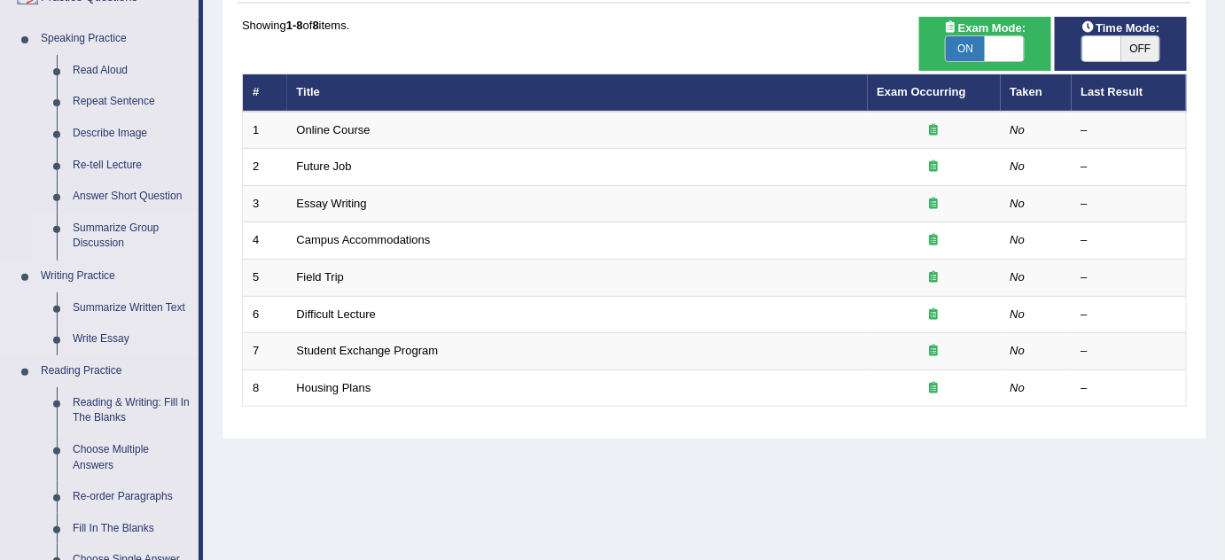
scroll to position [241, 0]
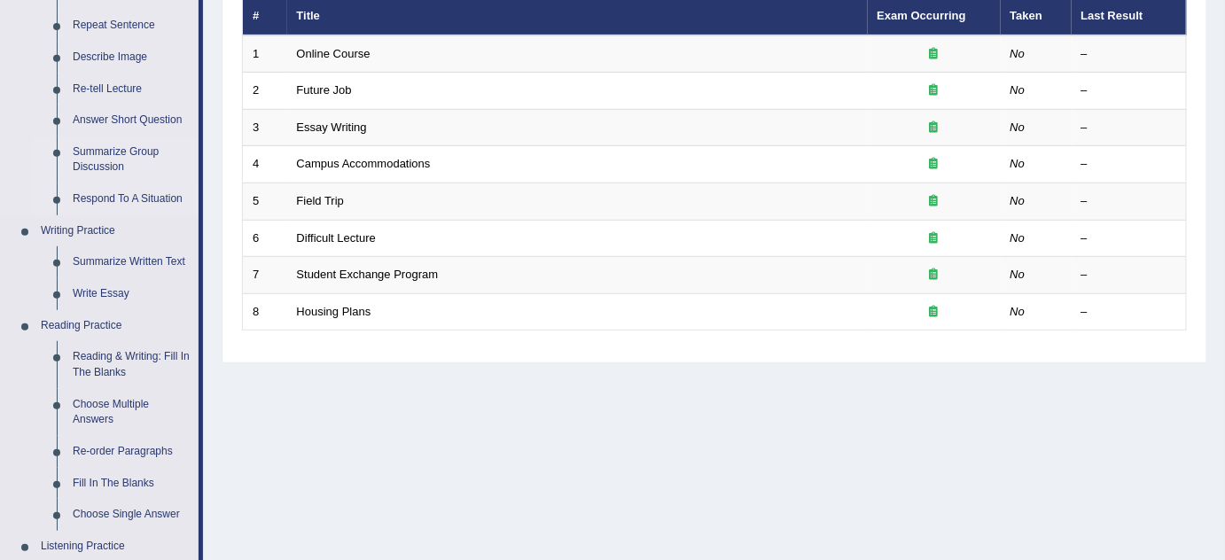
click at [122, 199] on link "Respond To A Situation" at bounding box center [132, 199] width 134 height 32
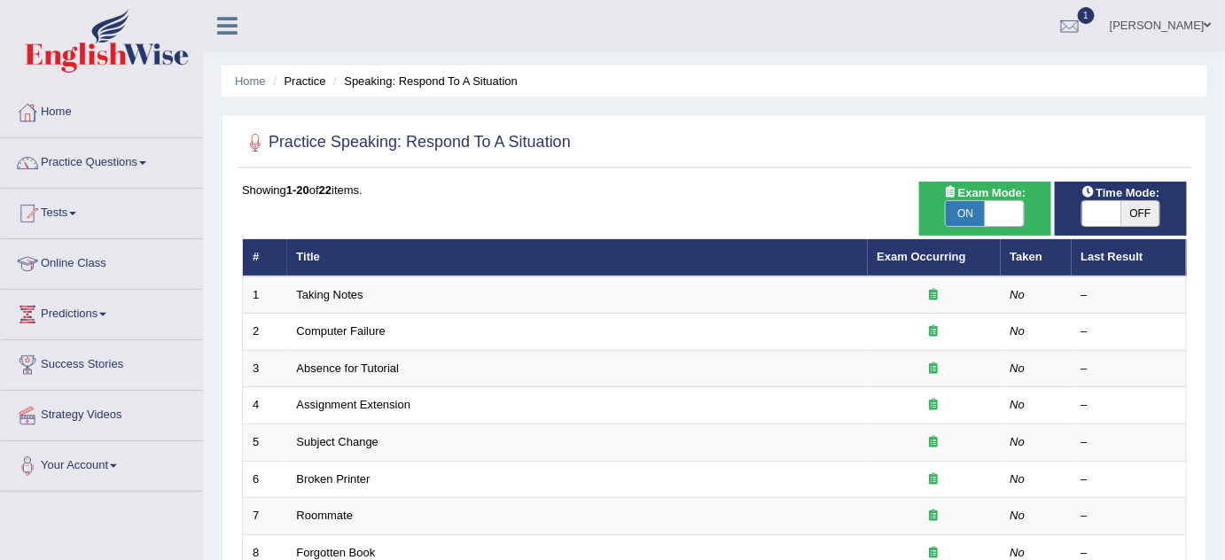
click at [966, 206] on span "ON" at bounding box center [965, 213] width 39 height 25
checkbox input "false"
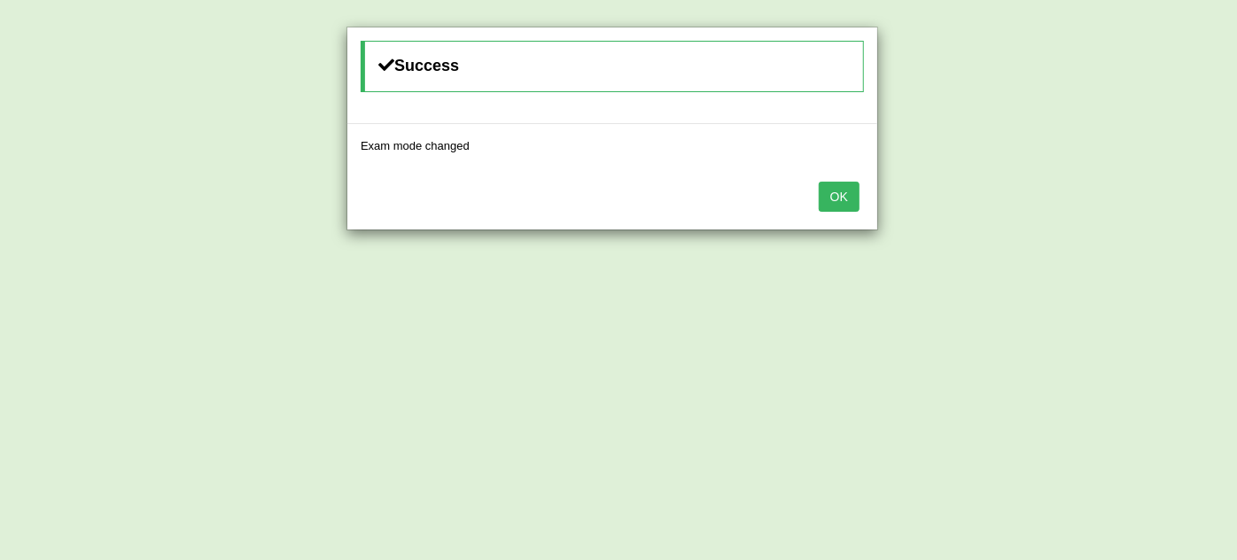
click at [825, 201] on button "OK" at bounding box center [839, 197] width 41 height 30
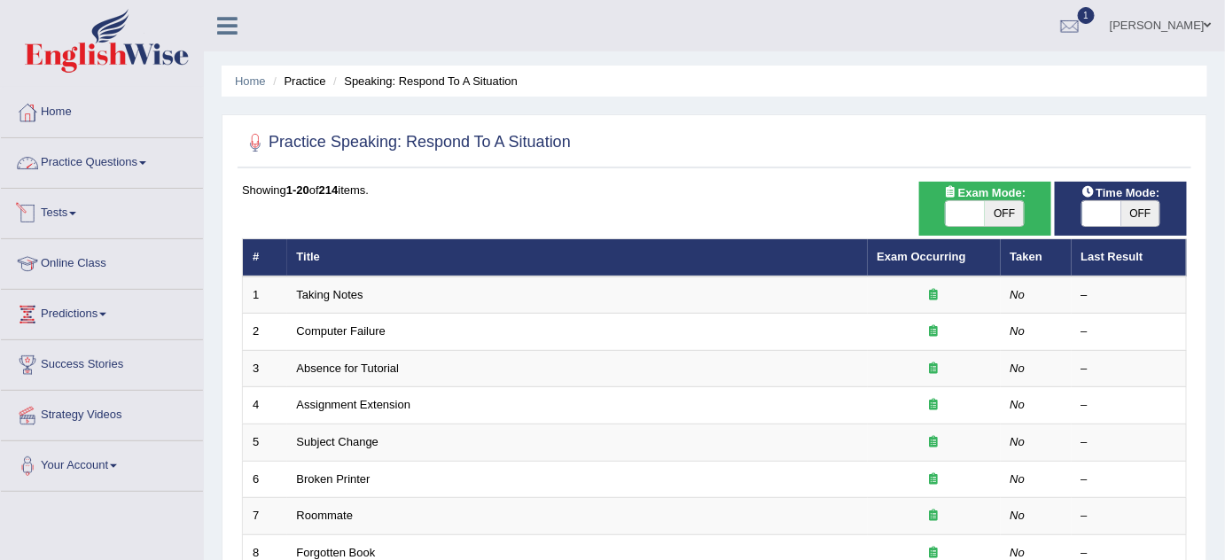
click at [144, 158] on link "Practice Questions" at bounding box center [102, 160] width 202 height 44
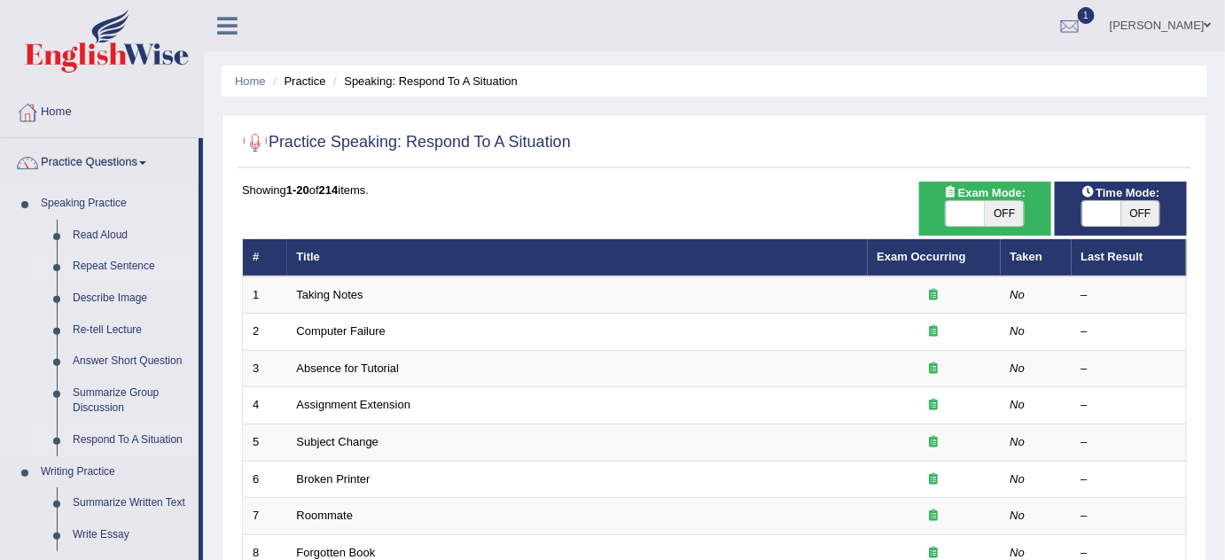
click at [137, 266] on link "Repeat Sentence" at bounding box center [132, 267] width 134 height 32
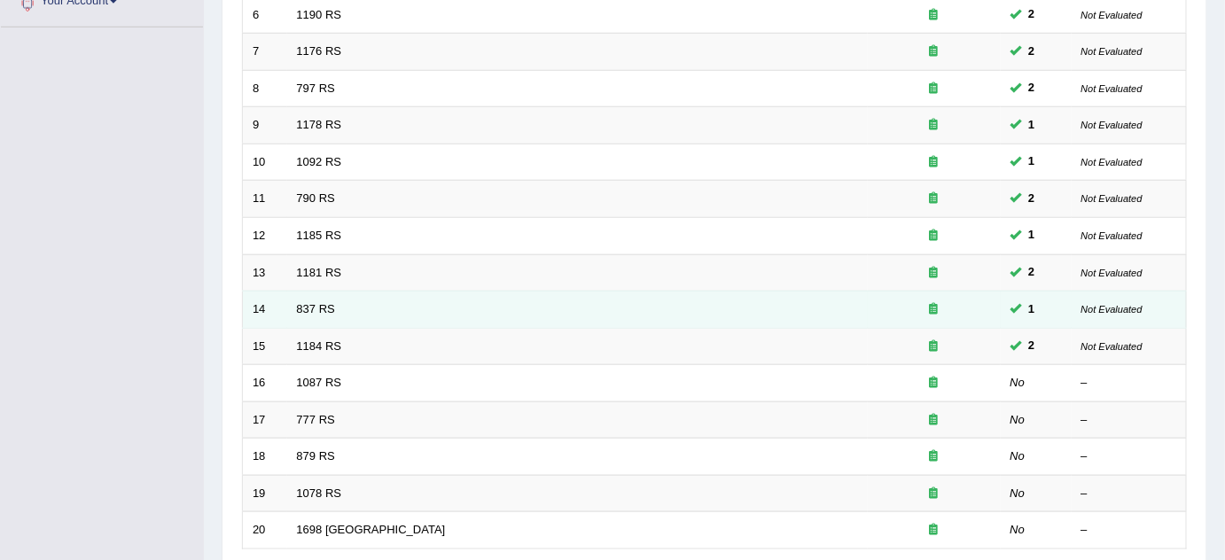
scroll to position [444, 0]
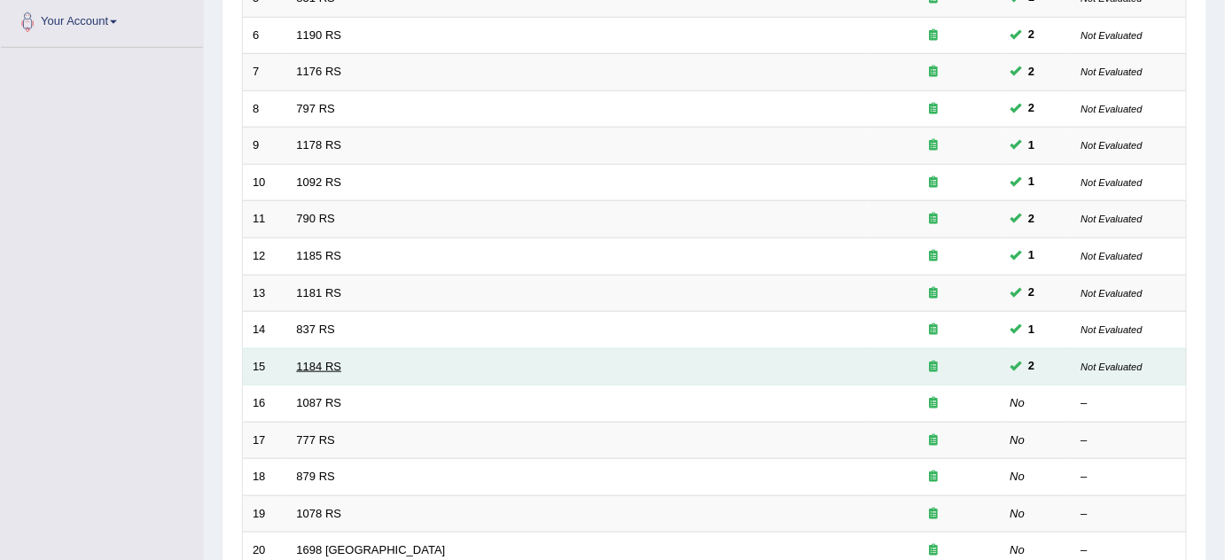
click at [308, 360] on link "1184 RS" at bounding box center [319, 366] width 45 height 13
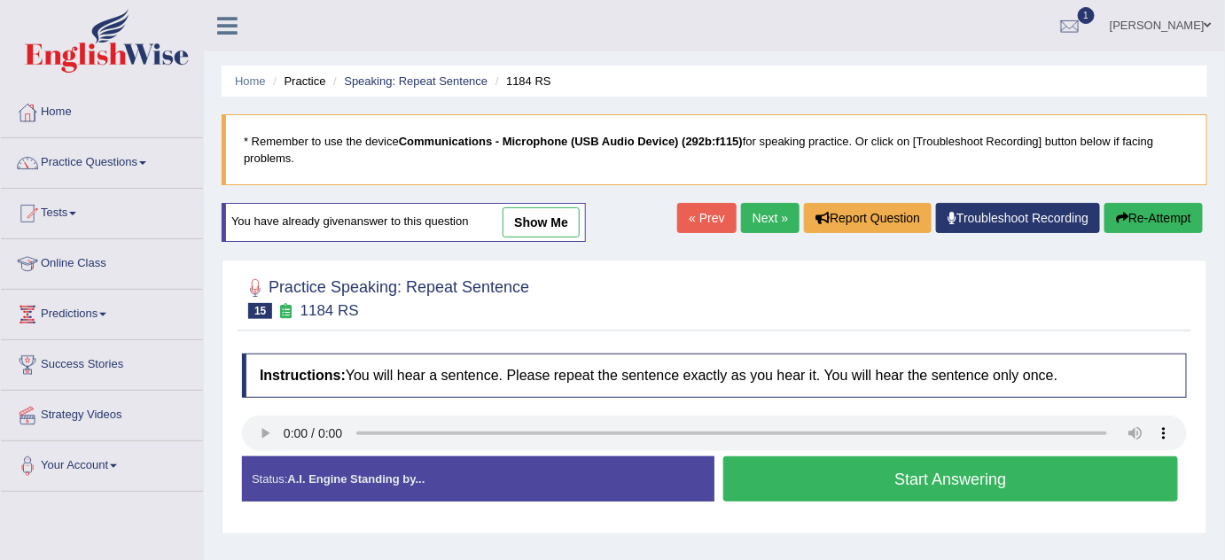
click at [549, 227] on link "show me" at bounding box center [540, 222] width 77 height 30
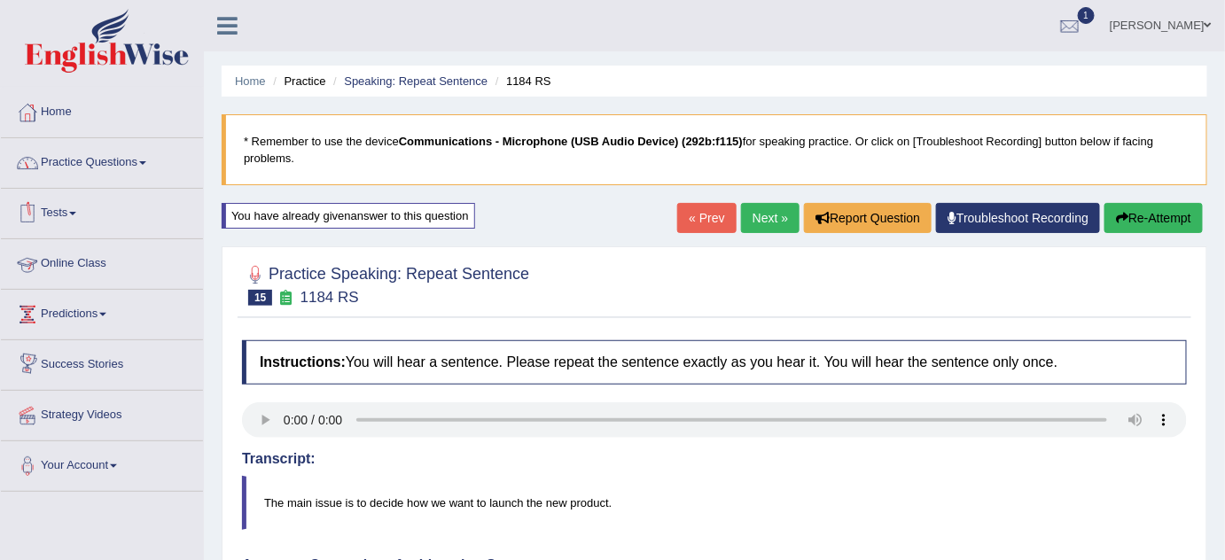
click at [128, 160] on link "Practice Questions" at bounding box center [102, 160] width 202 height 44
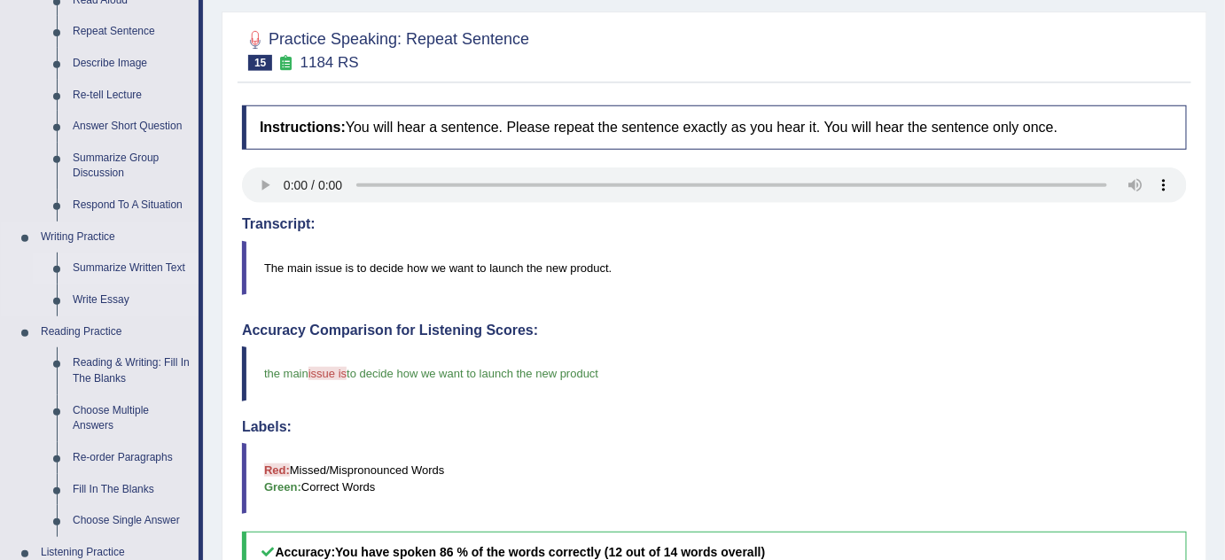
scroll to position [241, 0]
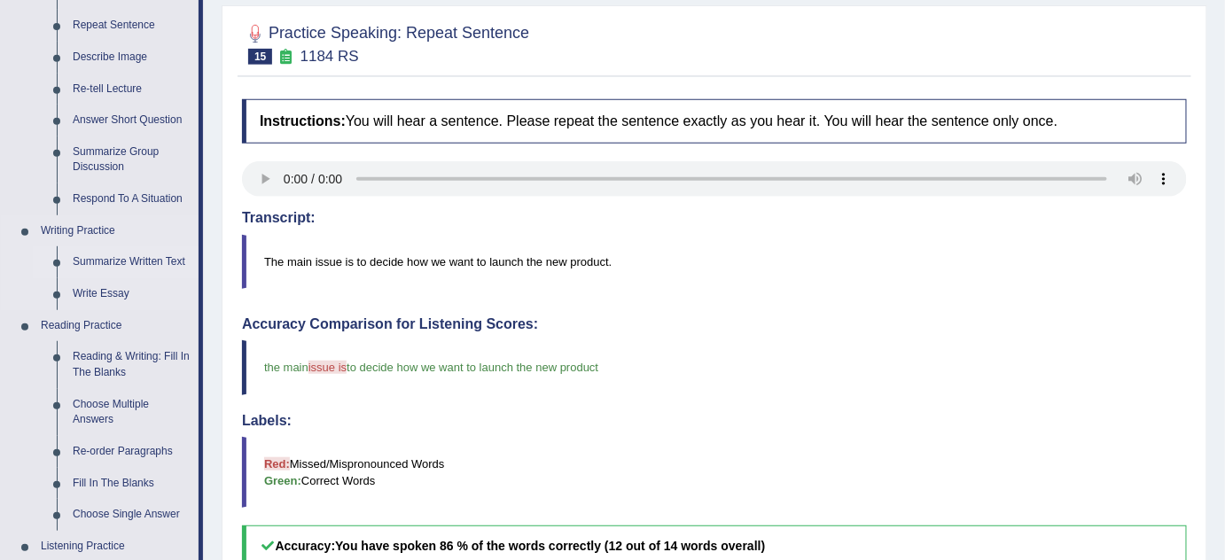
click at [114, 265] on link "Summarize Written Text" at bounding box center [132, 262] width 134 height 32
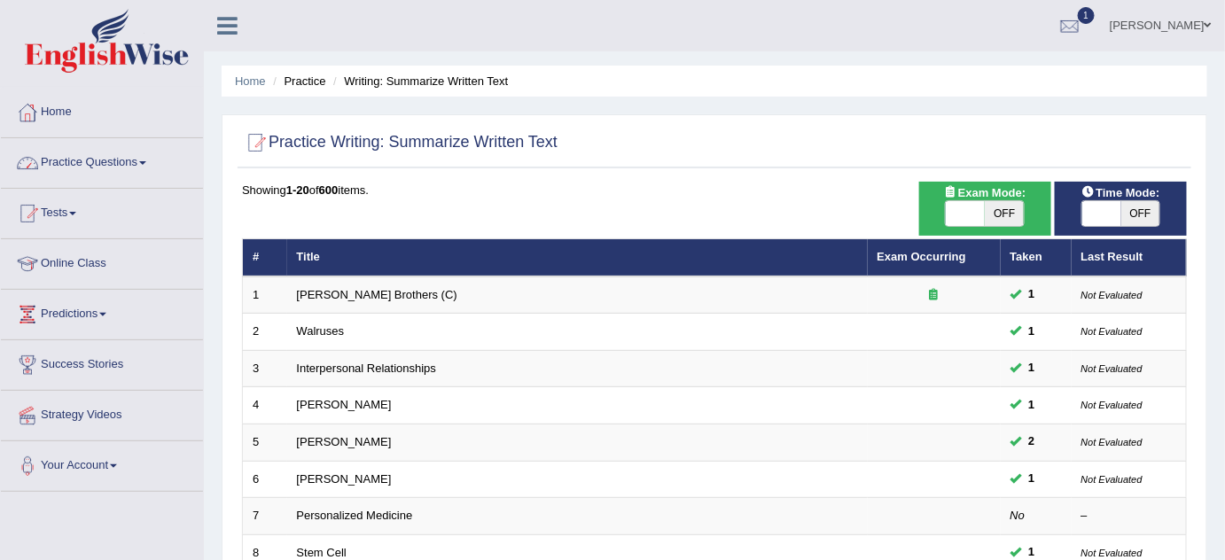
click at [110, 157] on link "Practice Questions" at bounding box center [102, 160] width 202 height 44
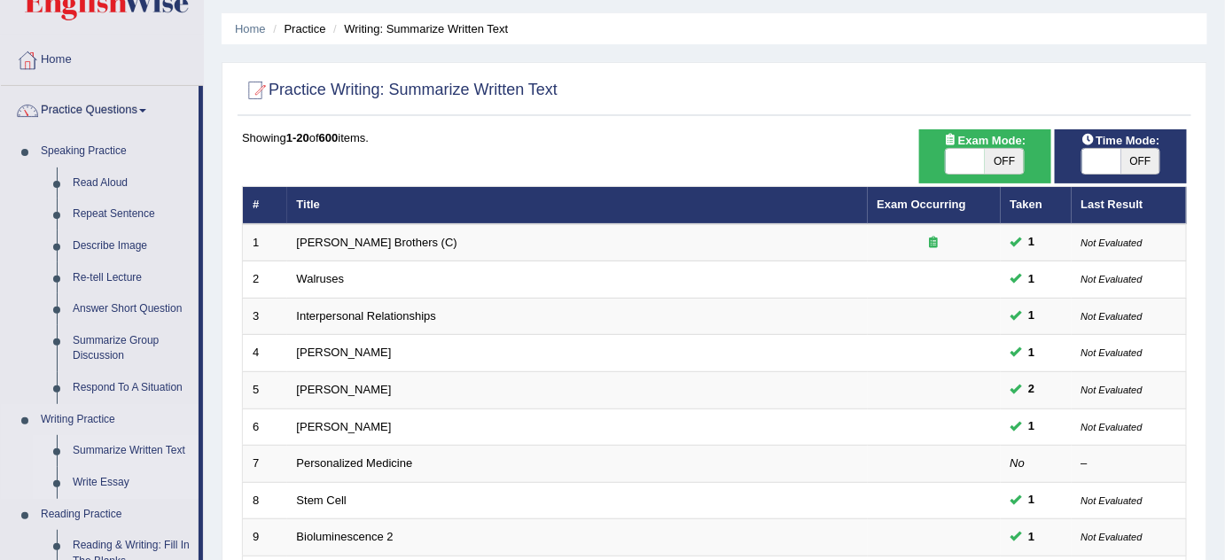
scroll to position [80, 0]
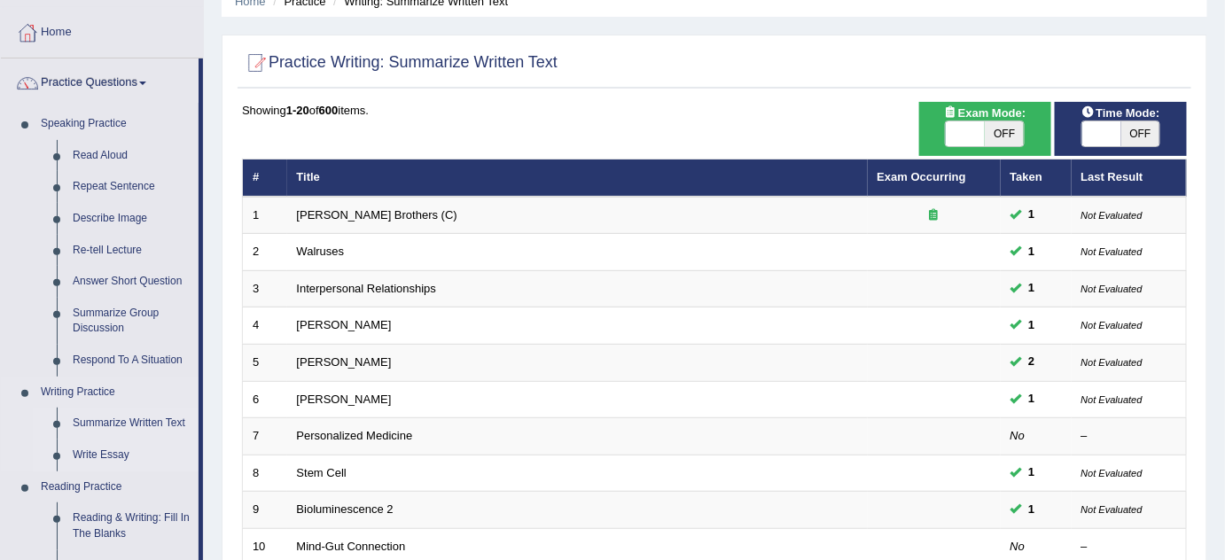
click at [105, 453] on link "Write Essay" at bounding box center [132, 456] width 134 height 32
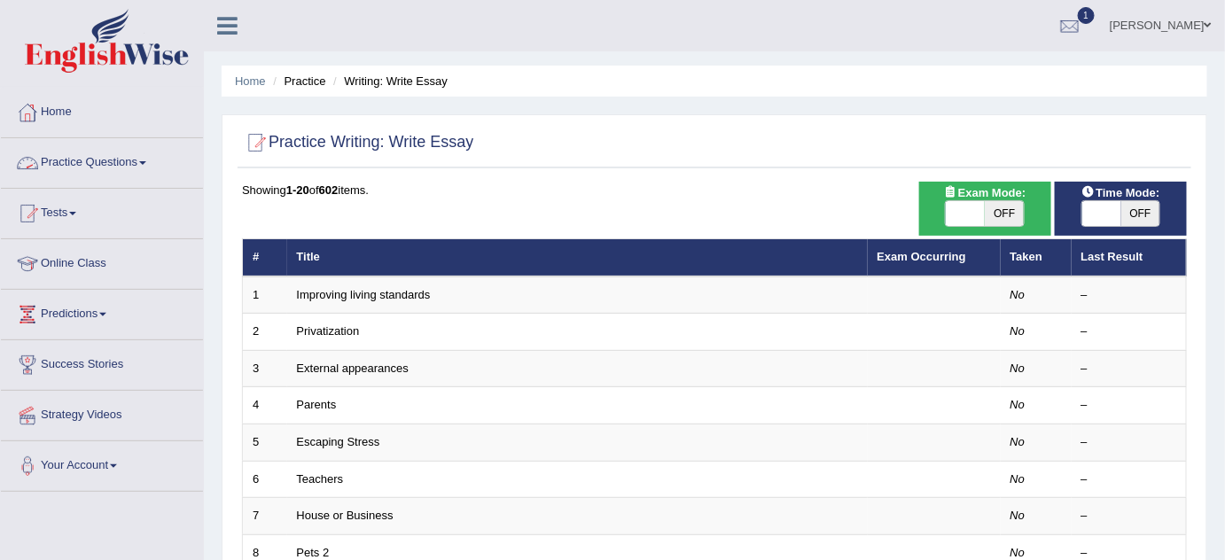
drag, startPoint x: 130, startPoint y: 162, endPoint x: 125, endPoint y: 151, distance: 12.7
click at [130, 162] on link "Practice Questions" at bounding box center [102, 160] width 202 height 44
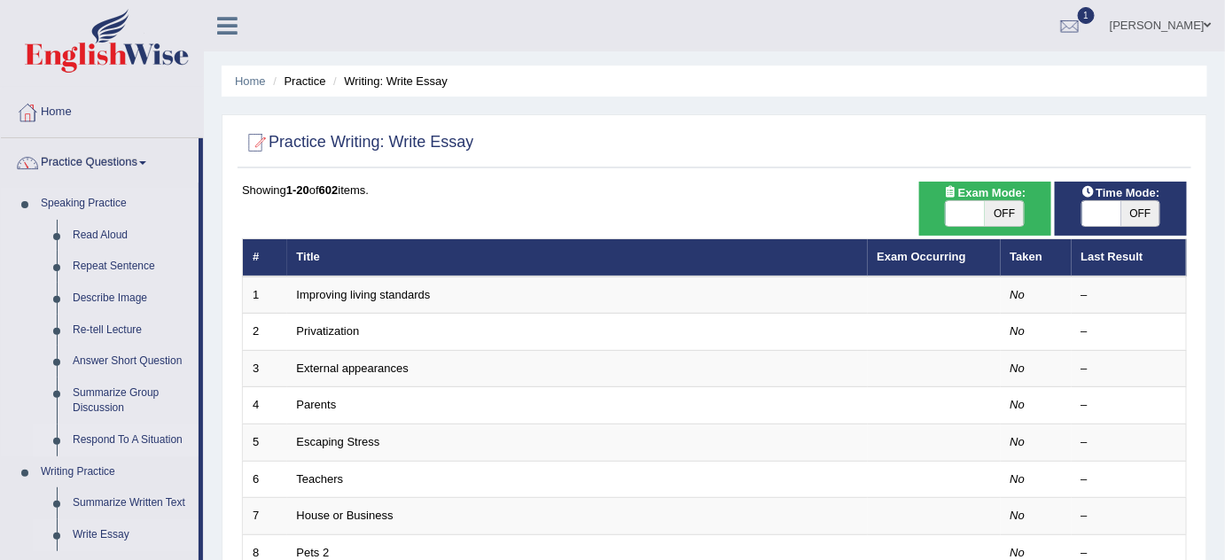
click at [133, 435] on link "Respond To A Situation" at bounding box center [132, 440] width 134 height 32
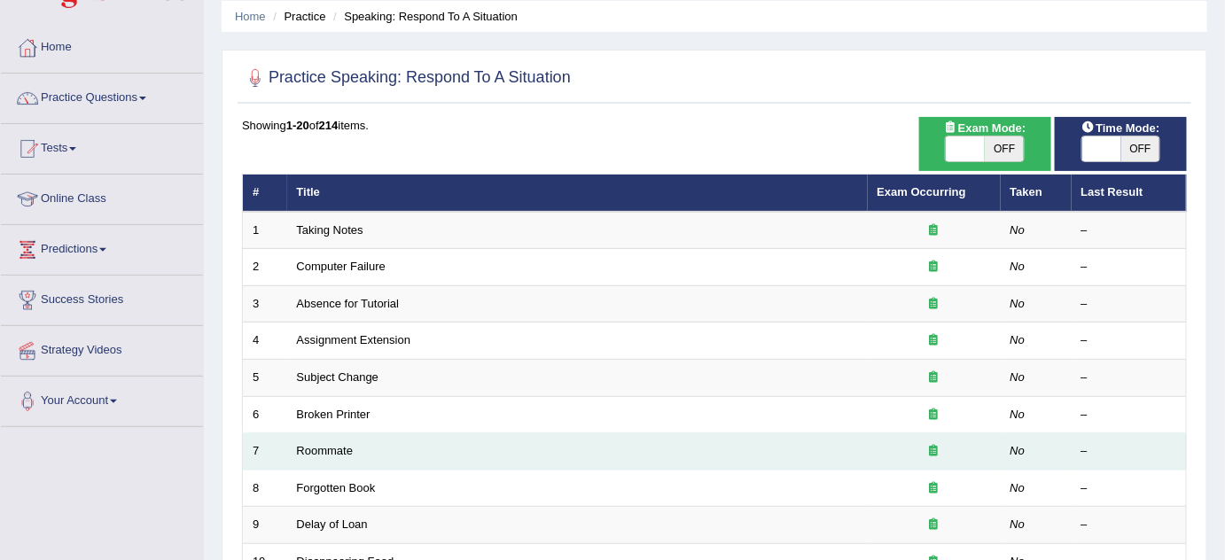
scroll to position [160, 0]
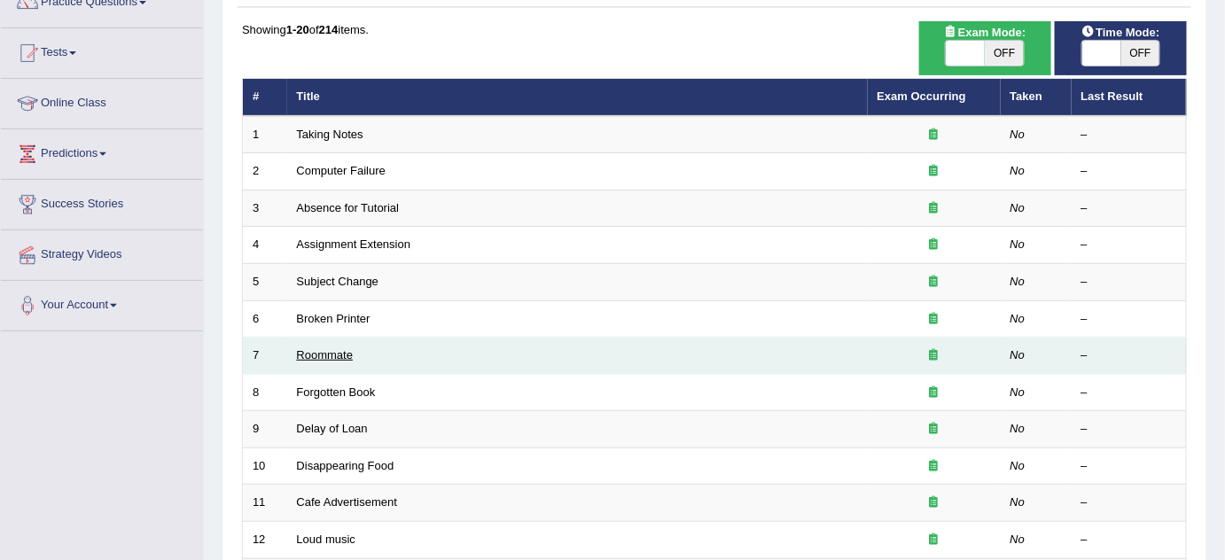
click at [338, 354] on link "Roommate" at bounding box center [325, 354] width 57 height 13
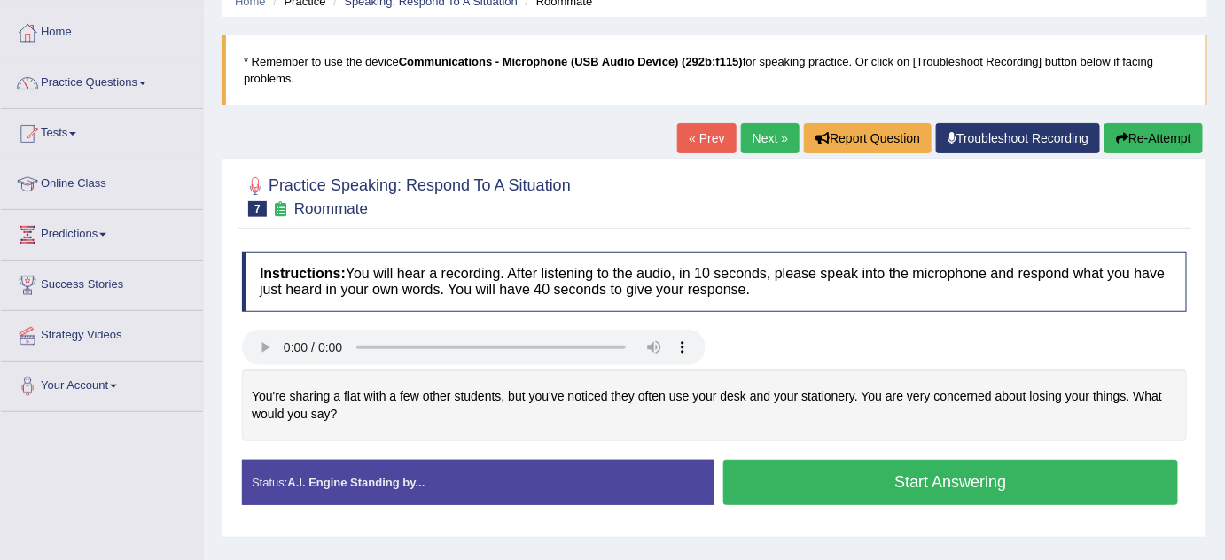
click at [883, 464] on button "Start Answering" at bounding box center [950, 482] width 455 height 45
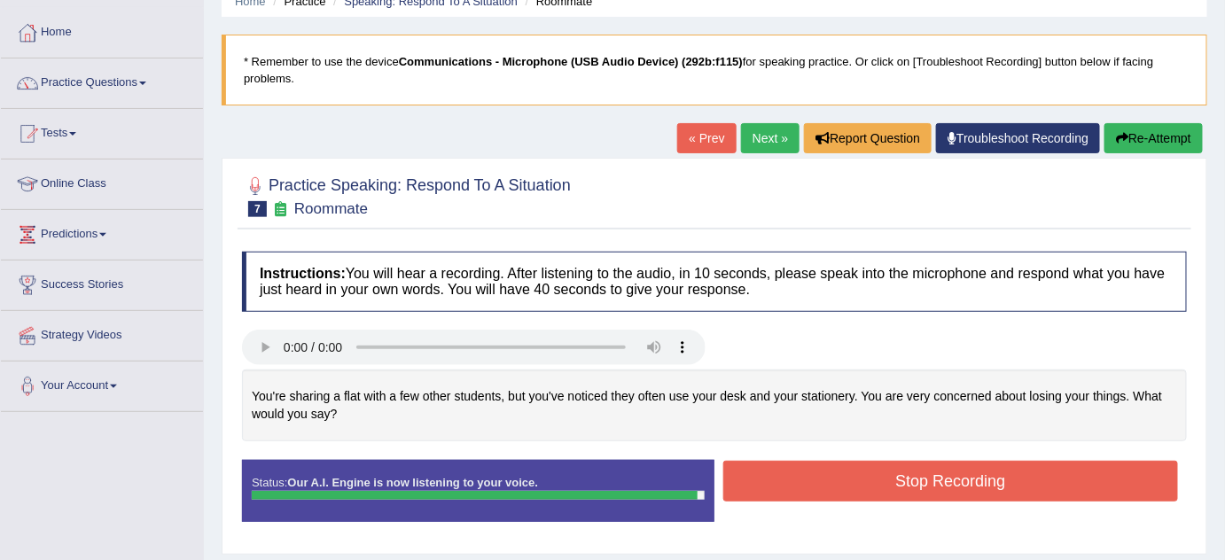
click at [881, 486] on button "Stop Recording" at bounding box center [950, 481] width 455 height 41
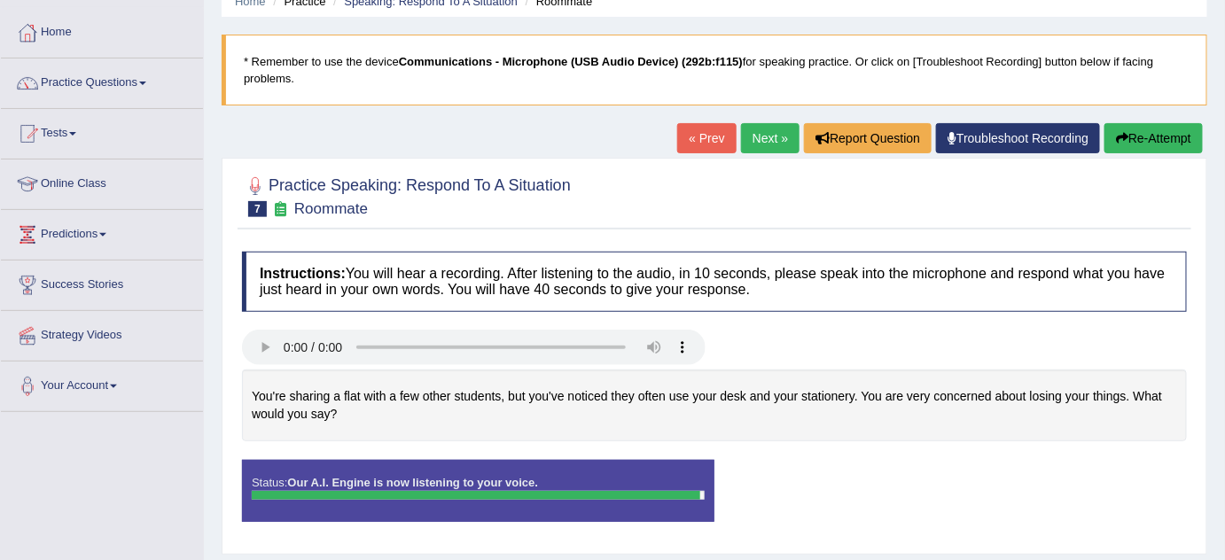
click at [881, 490] on div "Status: Our A.I. Engine is now listening to your voice. Start Answering Stop Re…" at bounding box center [714, 500] width 945 height 80
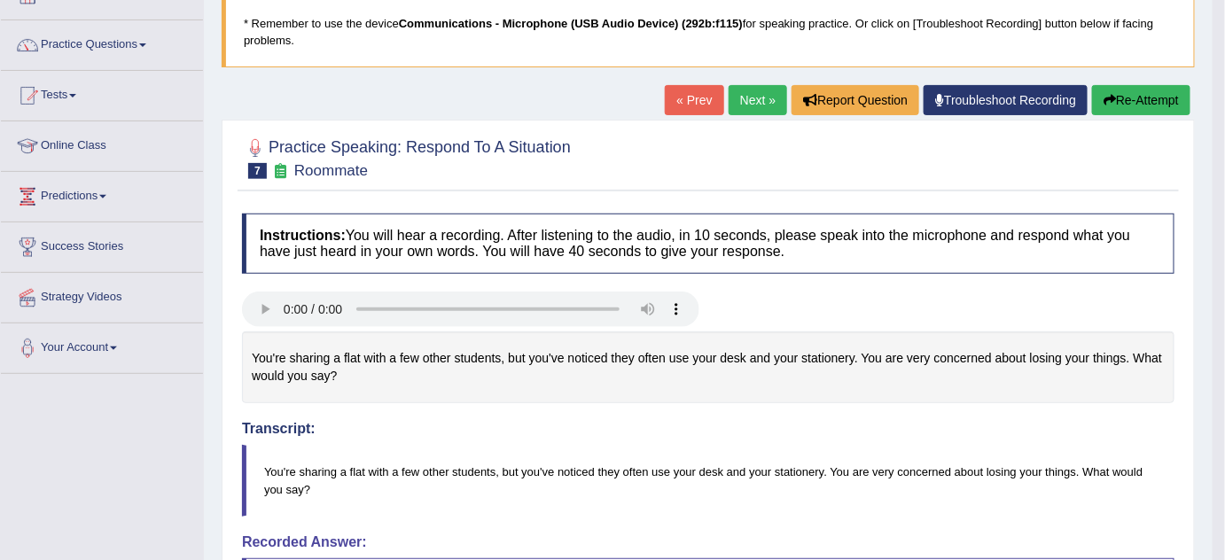
scroll to position [80, 0]
